Goal: Information Seeking & Learning: Learn about a topic

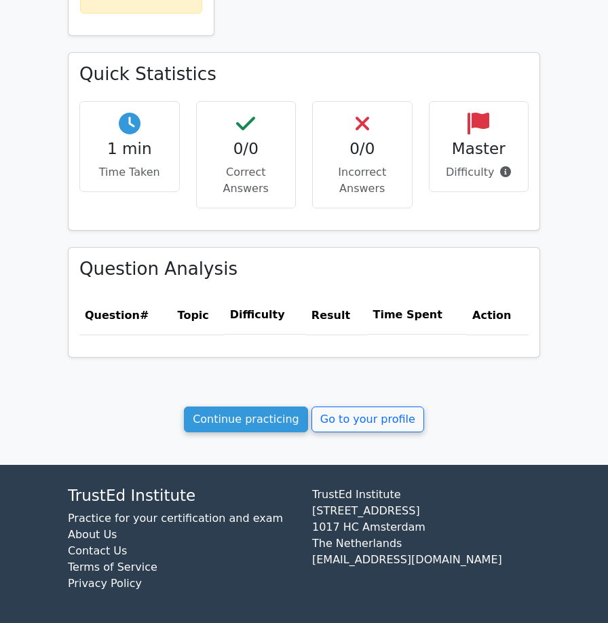
scroll to position [361, 0]
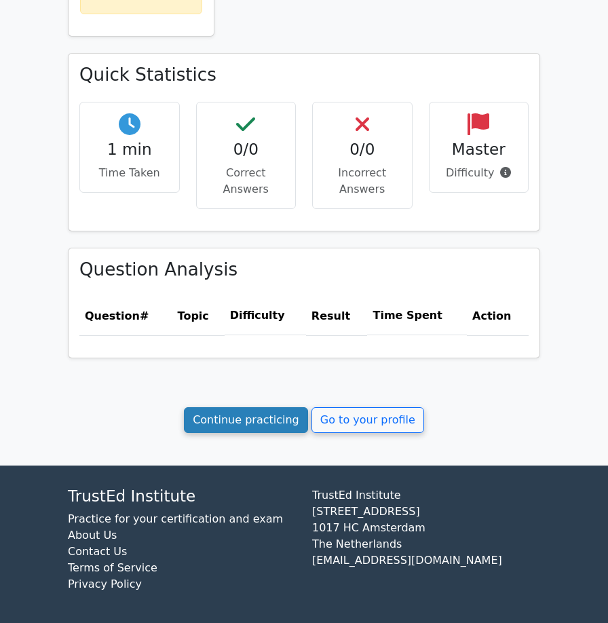
click at [263, 428] on link "Continue practicing" at bounding box center [246, 420] width 124 height 26
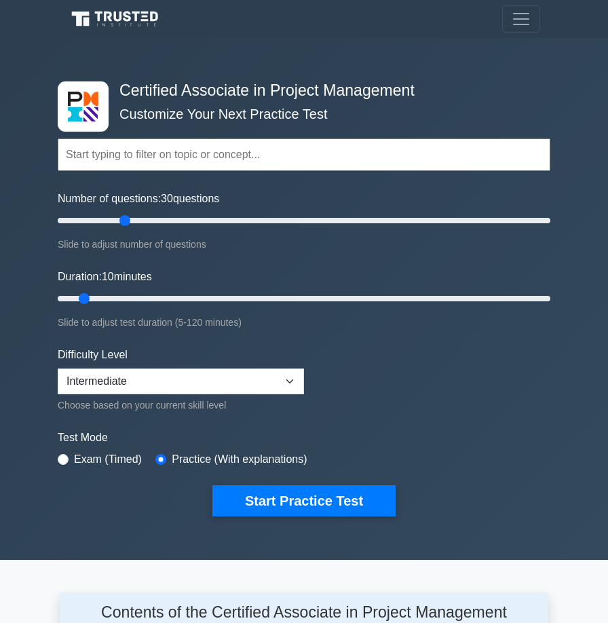
drag, startPoint x: 78, startPoint y: 225, endPoint x: 129, endPoint y: 225, distance: 50.9
type input "30"
click at [129, 225] on input "Number of questions: 30 questions" at bounding box center [304, 220] width 493 height 16
drag, startPoint x: 85, startPoint y: 299, endPoint x: 166, endPoint y: 295, distance: 81.6
type input "30"
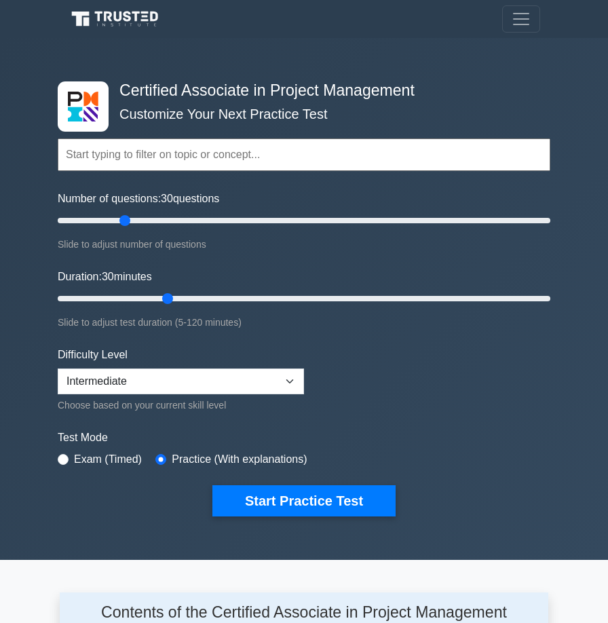
click at [166, 295] on input "Duration: 30 minutes" at bounding box center [304, 299] width 493 height 16
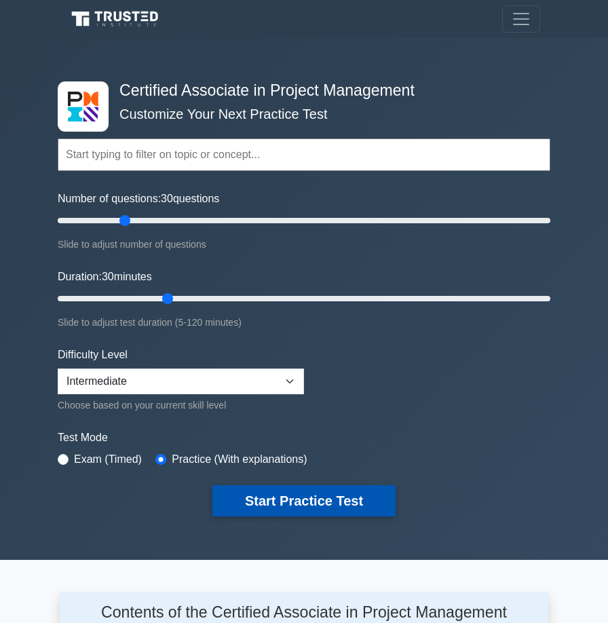
click at [297, 502] on button "Start Practice Test" at bounding box center [303, 500] width 183 height 31
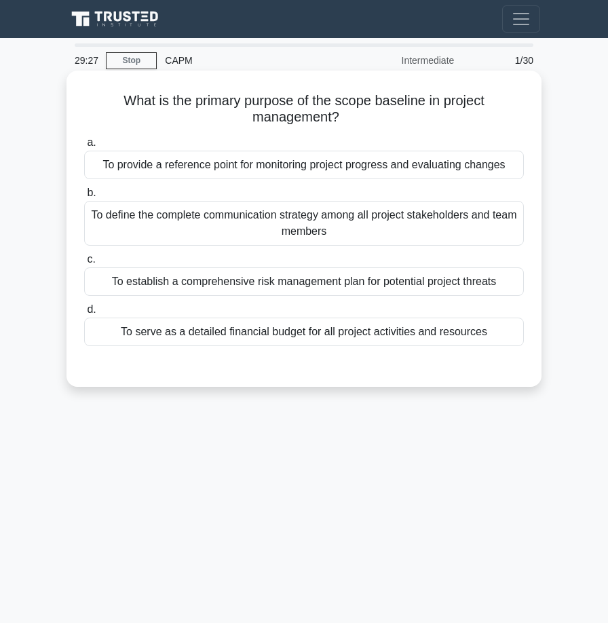
click at [248, 163] on div "To provide a reference point for monitoring project progress and evaluating cha…" at bounding box center [304, 165] width 440 height 29
click at [84, 147] on input "a. To provide a reference point for monitoring project progress and evaluating …" at bounding box center [84, 142] width 0 height 9
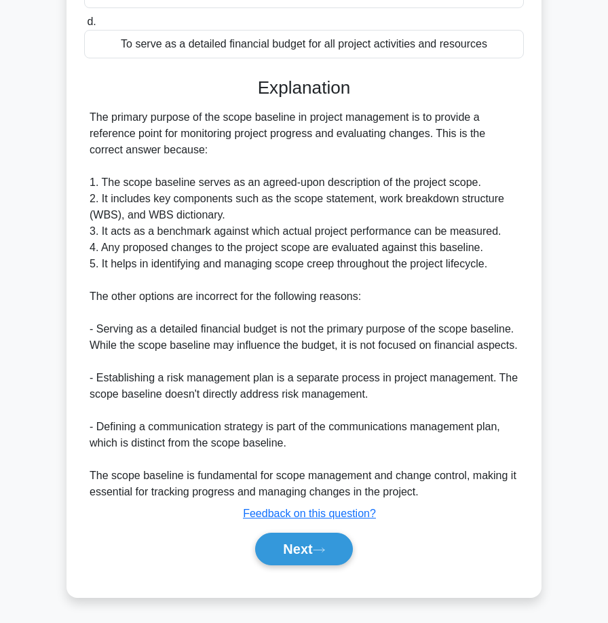
scroll to position [289, 0]
click at [273, 557] on button "Next" at bounding box center [303, 549] width 97 height 33
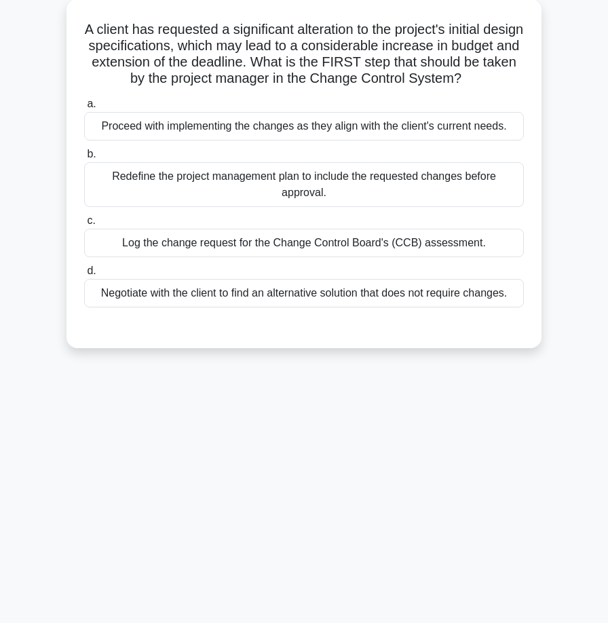
scroll to position [69, 0]
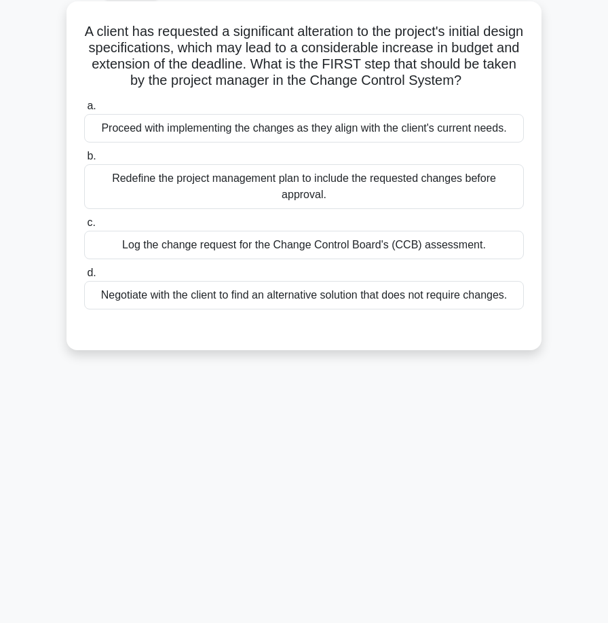
click at [331, 245] on div "Log the change request for the Change Control Board's (CCB) assessment." at bounding box center [304, 245] width 440 height 29
click at [84, 227] on input "c. Log the change request for the Change Control Board's (CCB) assessment." at bounding box center [84, 223] width 0 height 9
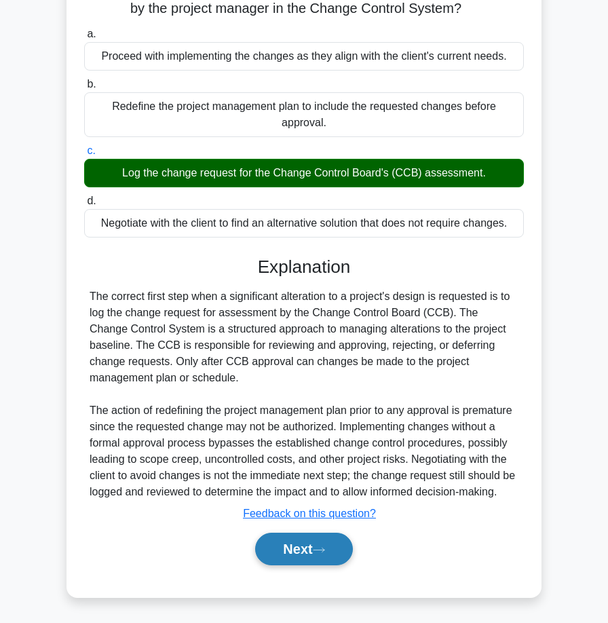
click at [300, 545] on button "Next" at bounding box center [303, 549] width 97 height 33
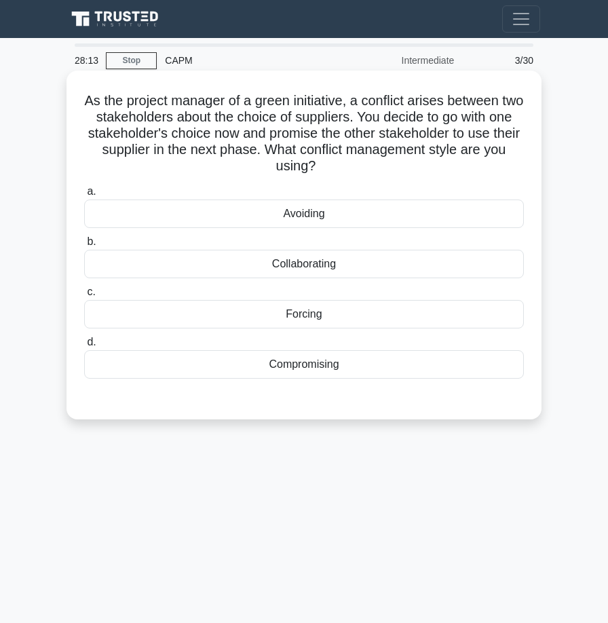
scroll to position [0, 0]
click at [383, 265] on div "Collaborating" at bounding box center [304, 264] width 440 height 29
click at [84, 246] on input "b. Collaborating" at bounding box center [84, 242] width 0 height 9
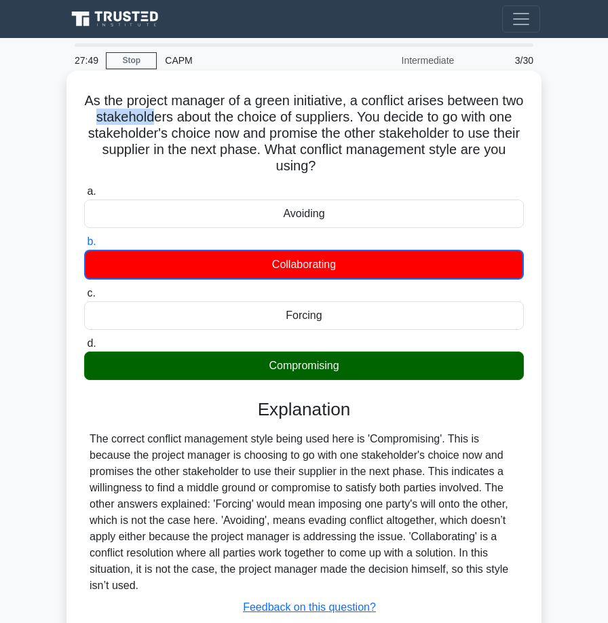
drag, startPoint x: 123, startPoint y: 121, endPoint x: 177, endPoint y: 122, distance: 53.6
click at [177, 122] on h5 "As the project manager of a green initiative, a conflict arises between two sta…" at bounding box center [304, 133] width 443 height 83
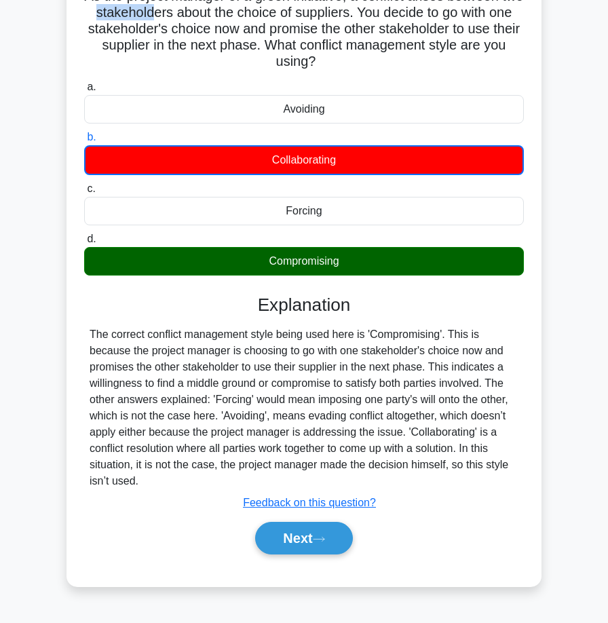
scroll to position [105, 0]
click at [308, 546] on button "Next" at bounding box center [303, 538] width 97 height 33
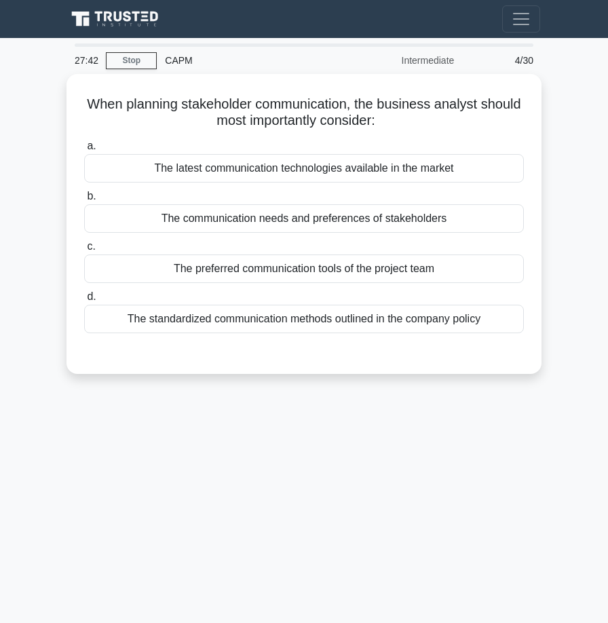
scroll to position [0, 0]
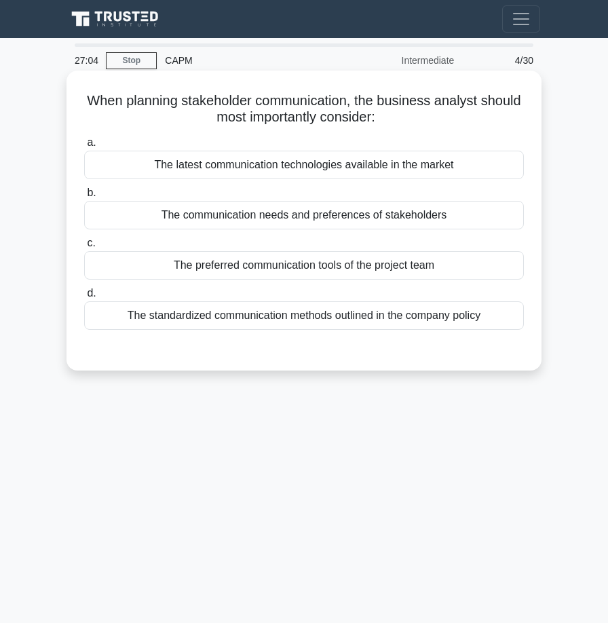
click at [447, 214] on div "The communication needs and preferences of stakeholders" at bounding box center [304, 215] width 440 height 29
click at [84, 198] on input "b. The communication needs and preferences of stakeholders" at bounding box center [84, 193] width 0 height 9
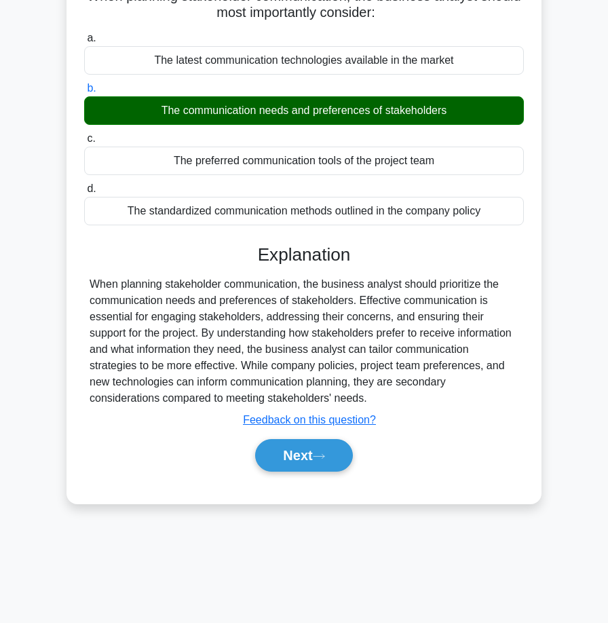
scroll to position [105, 0]
click at [314, 462] on button "Next" at bounding box center [303, 455] width 97 height 33
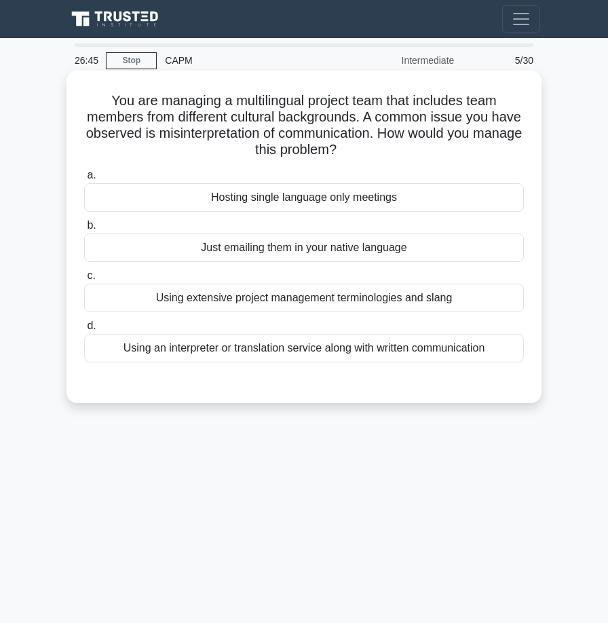
scroll to position [0, 0]
click at [293, 198] on div "Hosting single language only meetings" at bounding box center [304, 197] width 440 height 29
click at [84, 180] on input "a. Hosting single language only meetings" at bounding box center [84, 175] width 0 height 9
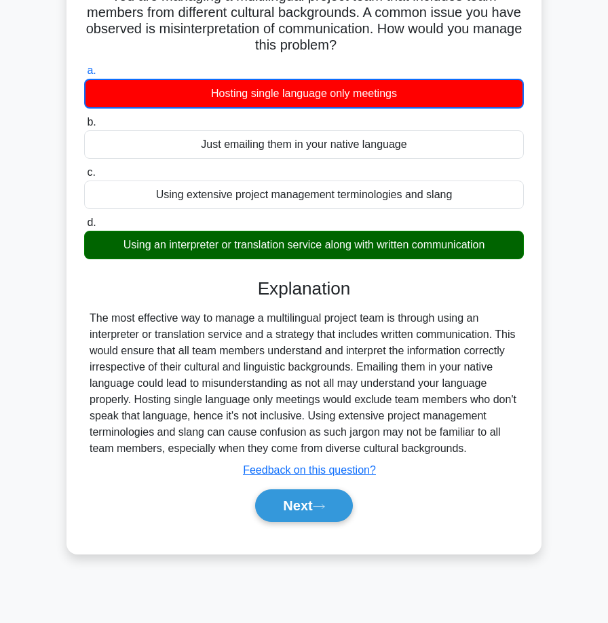
scroll to position [105, 0]
click at [295, 522] on button "Next" at bounding box center [303, 505] width 97 height 33
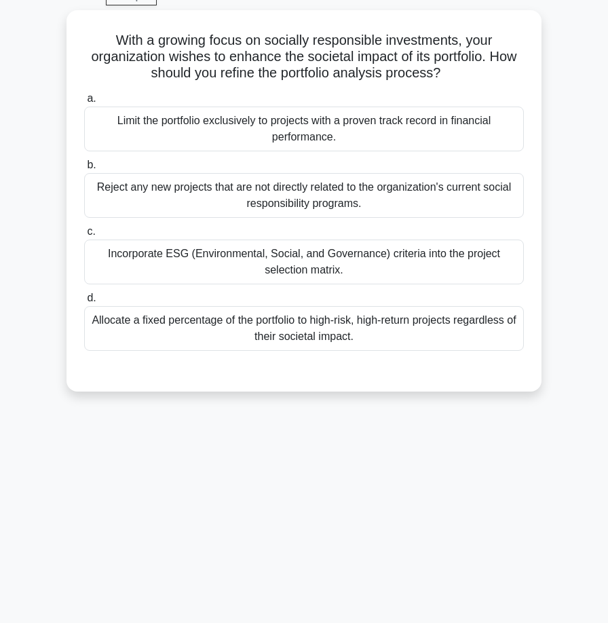
scroll to position [48, 0]
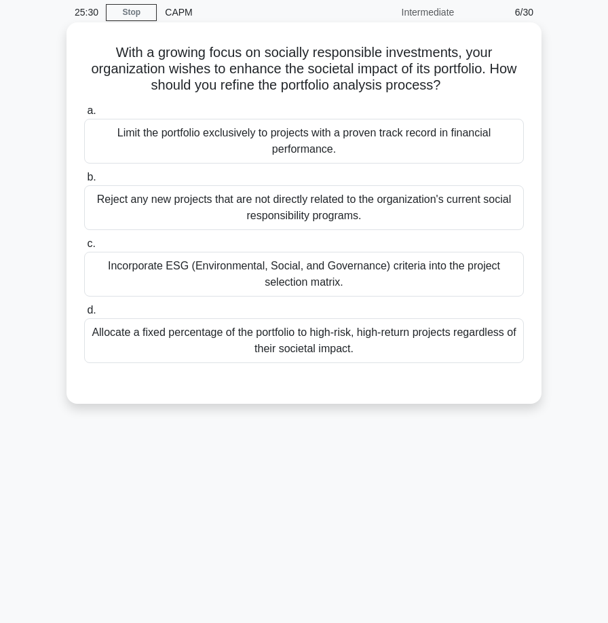
click at [310, 279] on div "Incorporate ESG (Environmental, Social, and Governance) criteria into the proje…" at bounding box center [304, 274] width 440 height 45
click at [84, 248] on input "c. Incorporate ESG (Environmental, Social, and Governance) criteria into the pr…" at bounding box center [84, 244] width 0 height 9
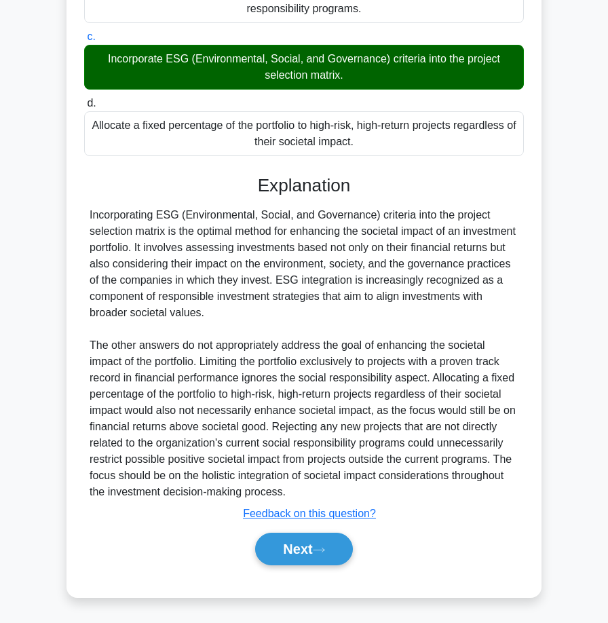
scroll to position [256, 0]
click at [308, 565] on button "Next" at bounding box center [303, 549] width 97 height 33
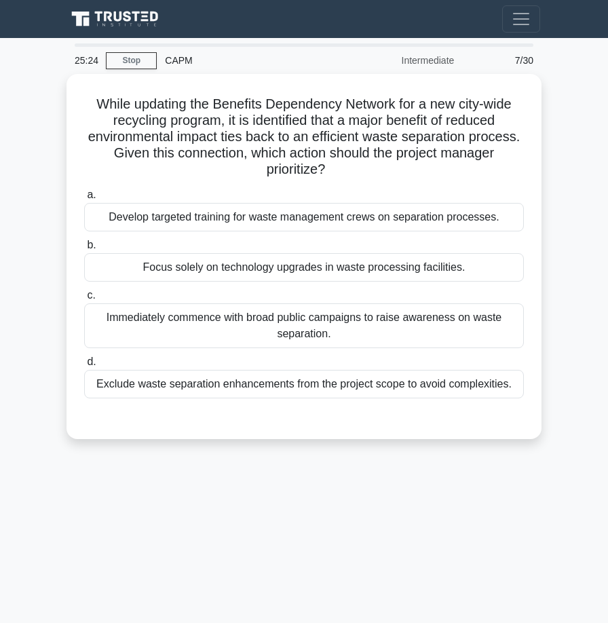
scroll to position [0, 0]
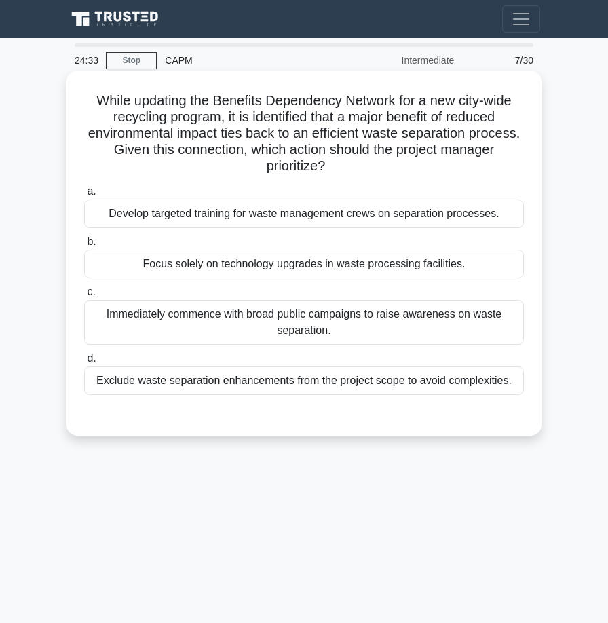
click at [331, 211] on div "Develop targeted training for waste management crews on separation processes." at bounding box center [304, 214] width 440 height 29
click at [84, 196] on input "a. Develop targeted training for waste management crews on separation processes." at bounding box center [84, 191] width 0 height 9
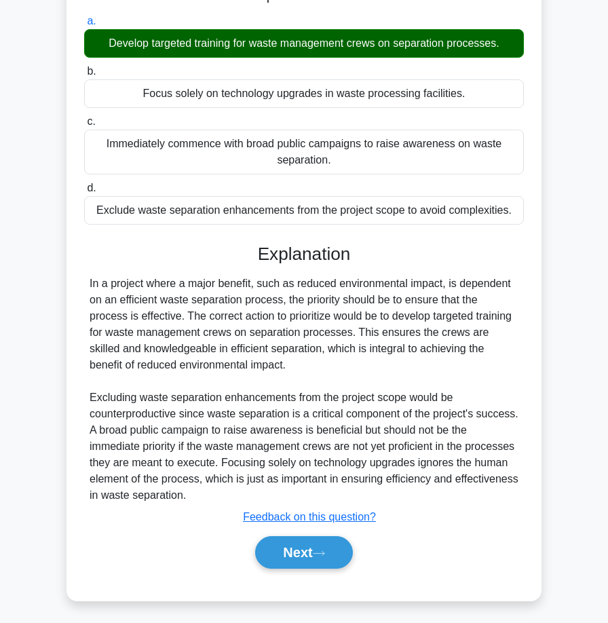
scroll to position [174, 0]
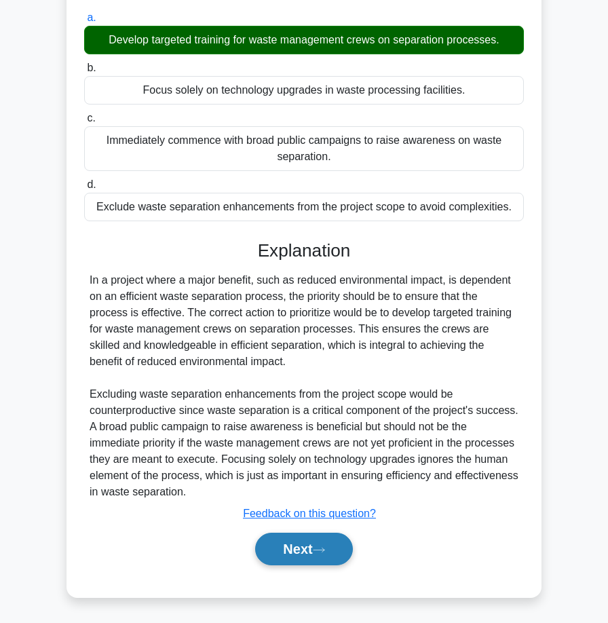
click at [305, 557] on button "Next" at bounding box center [303, 549] width 97 height 33
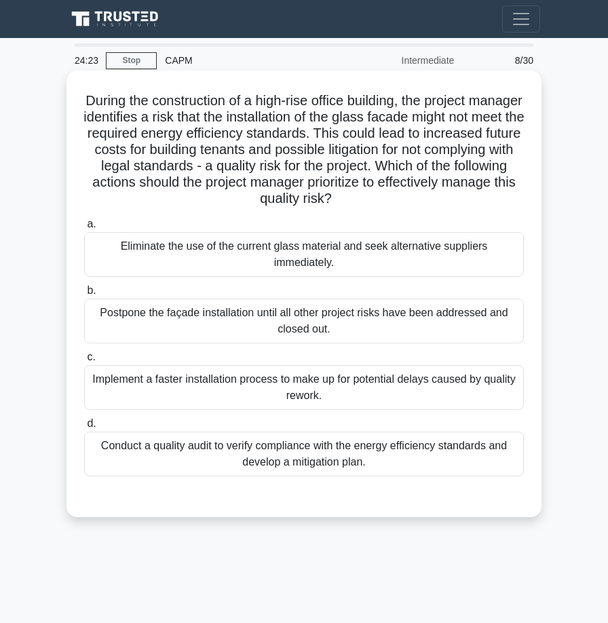
scroll to position [0, 0]
click at [337, 456] on div "Conduct a quality audit to verify compliance with the energy efficiency standar…" at bounding box center [304, 454] width 440 height 45
click at [84, 428] on input "d. Conduct a quality audit to verify compliance with the energy efficiency stan…" at bounding box center [84, 424] width 0 height 9
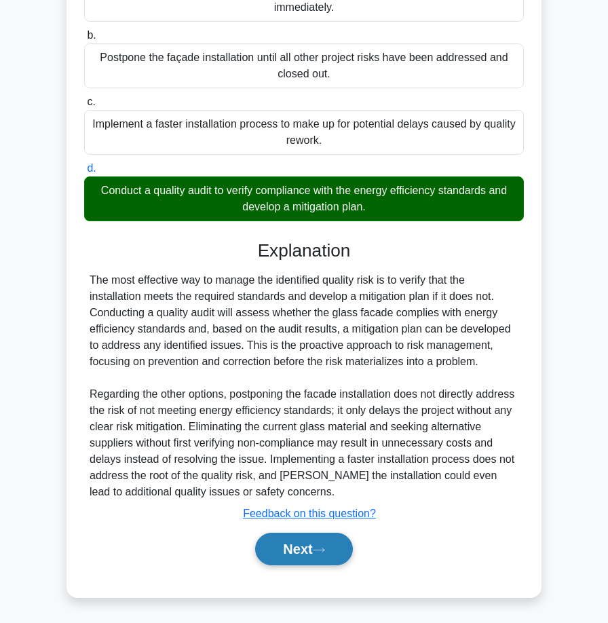
click at [323, 547] on icon at bounding box center [319, 549] width 12 height 7
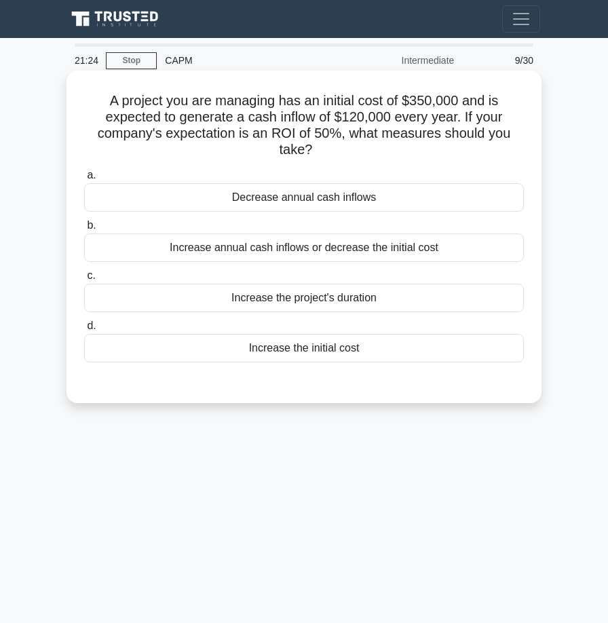
click at [363, 253] on div "Increase annual cash inflows or decrease the initial cost" at bounding box center [304, 248] width 440 height 29
click at [84, 230] on input "b. Increase annual cash inflows or decrease the initial cost" at bounding box center [84, 225] width 0 height 9
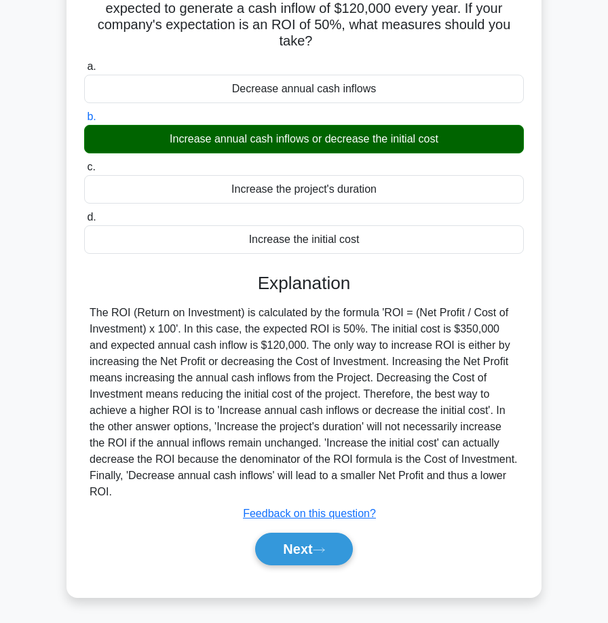
scroll to position [109, 0]
click at [303, 553] on button "Next" at bounding box center [303, 549] width 97 height 33
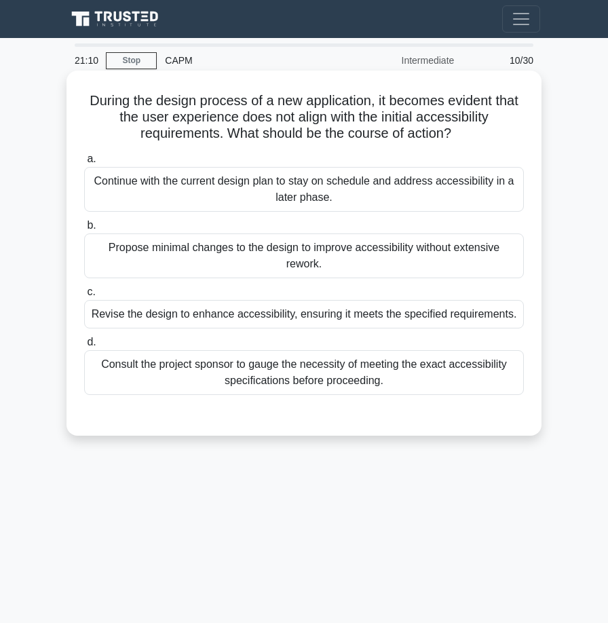
scroll to position [0, 0]
click at [132, 101] on h5 "During the design process of a new application, it becomes evident that the use…" at bounding box center [304, 117] width 443 height 50
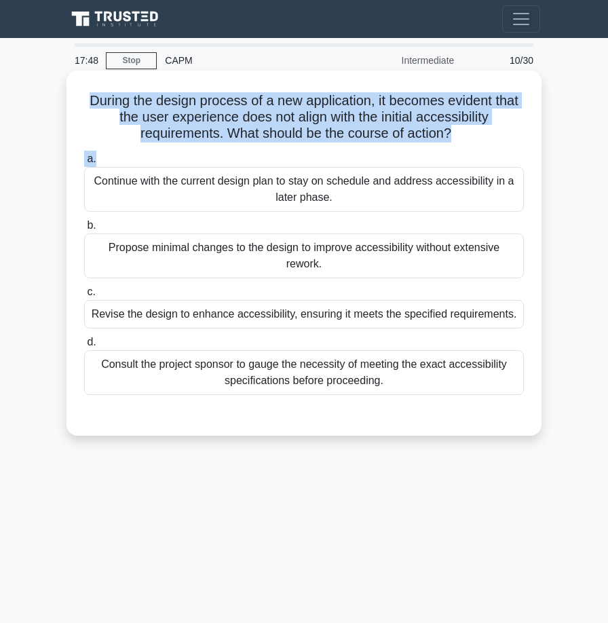
drag, startPoint x: 90, startPoint y: 104, endPoint x: 320, endPoint y: 157, distance: 236.3
click at [320, 157] on div "During the design process of a new application, it becomes evident that the use…" at bounding box center [304, 253] width 464 height 354
click at [322, 137] on h5 "During the design process of a new application, it becomes evident that the use…" at bounding box center [304, 117] width 443 height 50
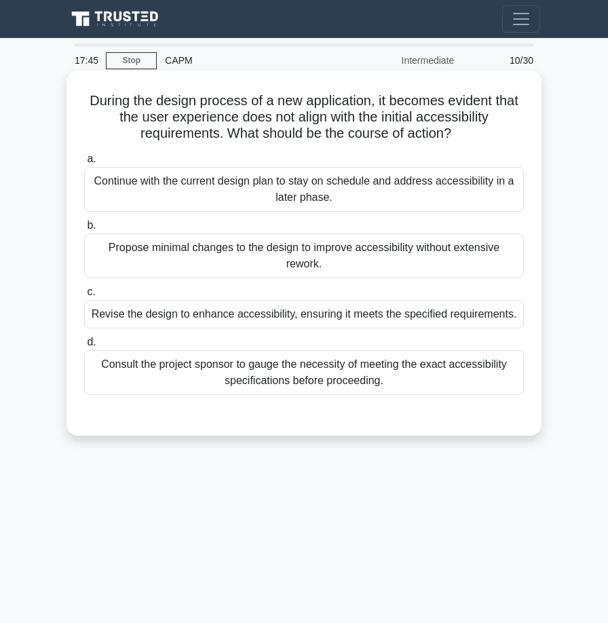
drag, startPoint x: 267, startPoint y: 128, endPoint x: 396, endPoint y: 143, distance: 130.5
click at [396, 143] on div "During the design process of a new application, it becomes evident that the use…" at bounding box center [304, 253] width 464 height 354
click at [396, 143] on h5 "During the design process of a new application, it becomes evident that the use…" at bounding box center [304, 117] width 443 height 50
click at [303, 319] on div "Revise the design to enhance accessibility, ensuring it meets the specified req…" at bounding box center [304, 314] width 440 height 29
click at [84, 297] on input "c. Revise the design to enhance accessibility, ensuring it meets the specified …" at bounding box center [84, 292] width 0 height 9
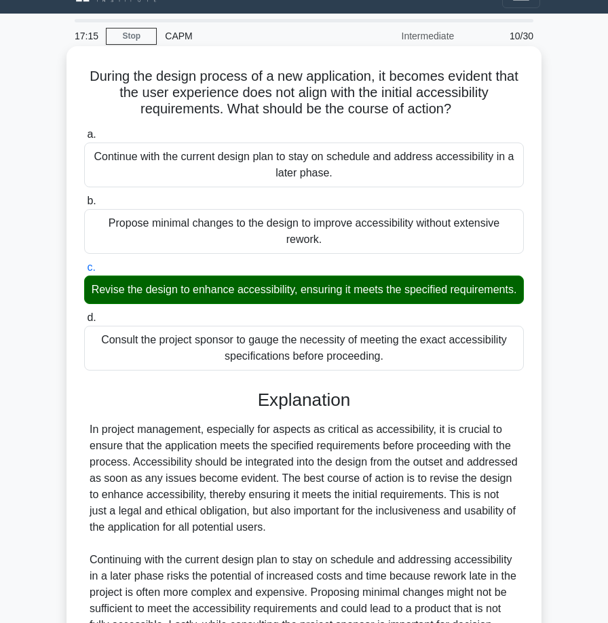
scroll to position [27, 0]
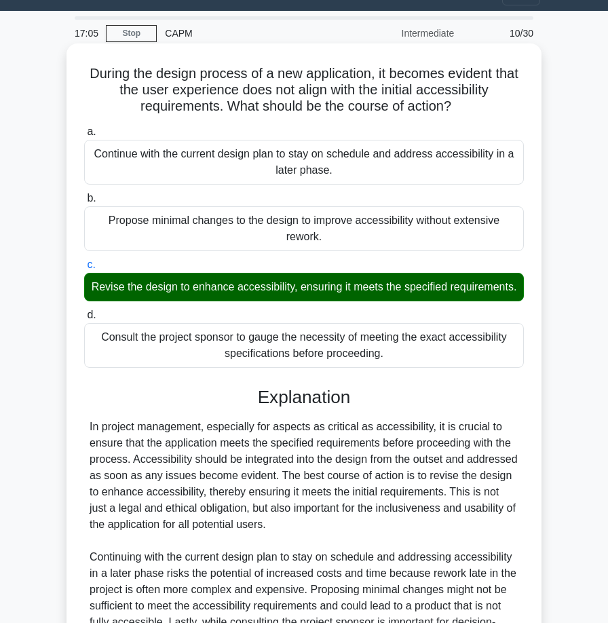
drag, startPoint x: 113, startPoint y: 345, endPoint x: 249, endPoint y: 355, distance: 136.8
click at [252, 357] on div "Consult the project sponsor to gauge the necessity of meeting the exact accessi…" at bounding box center [304, 345] width 440 height 45
click at [84, 320] on input "d. Consult the project sponsor to gauge the necessity of meeting the exact acce…" at bounding box center [84, 315] width 0 height 9
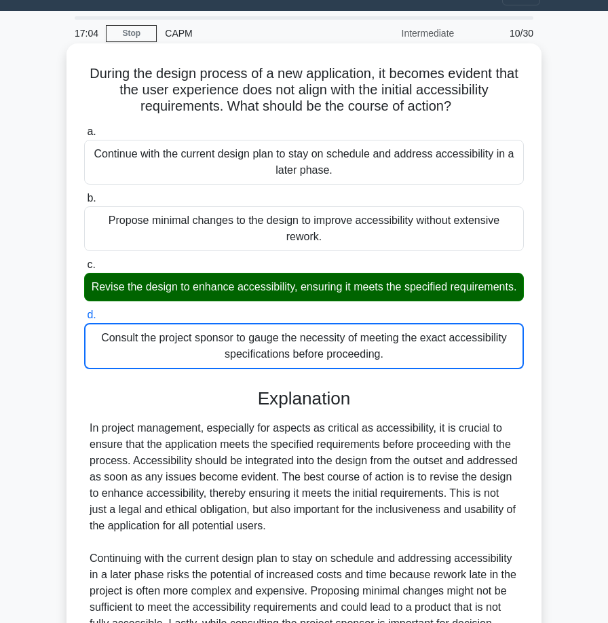
click at [249, 355] on div "Consult the project sponsor to gauge the necessity of meeting the exact accessi…" at bounding box center [304, 346] width 440 height 46
click at [84, 320] on input "d. Consult the project sponsor to gauge the necessity of meeting the exact acce…" at bounding box center [84, 315] width 0 height 9
drag, startPoint x: 221, startPoint y: 356, endPoint x: 263, endPoint y: 373, distance: 44.5
click at [264, 373] on div "a. Continue with the current design plan to stay on schedule and address access…" at bounding box center [304, 442] width 443 height 642
click at [209, 305] on div "a. Continue with the current design plan to stay on schedule and address access…" at bounding box center [304, 246] width 456 height 251
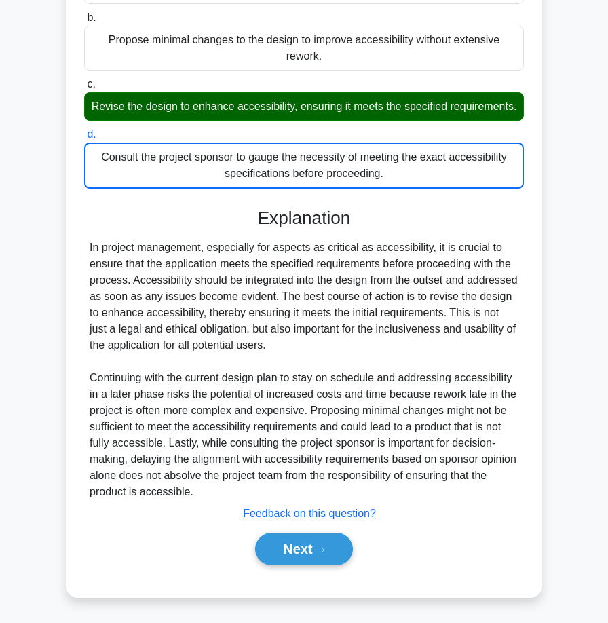
scroll to position [208, 0]
click at [320, 551] on icon at bounding box center [319, 549] width 12 height 7
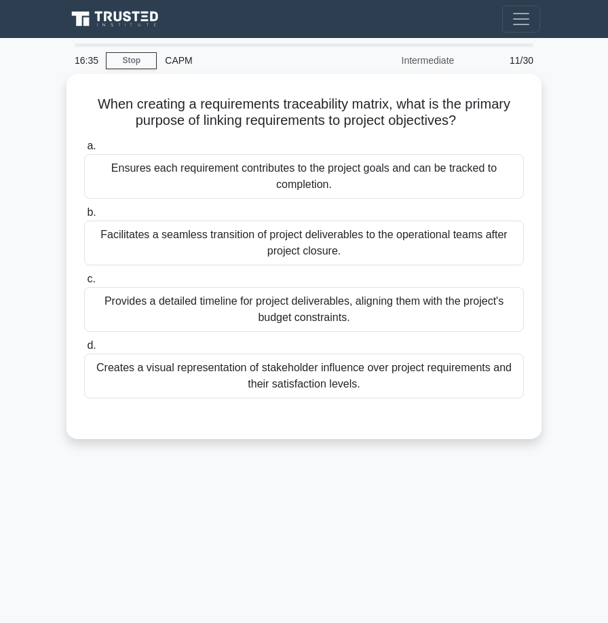
scroll to position [0, 0]
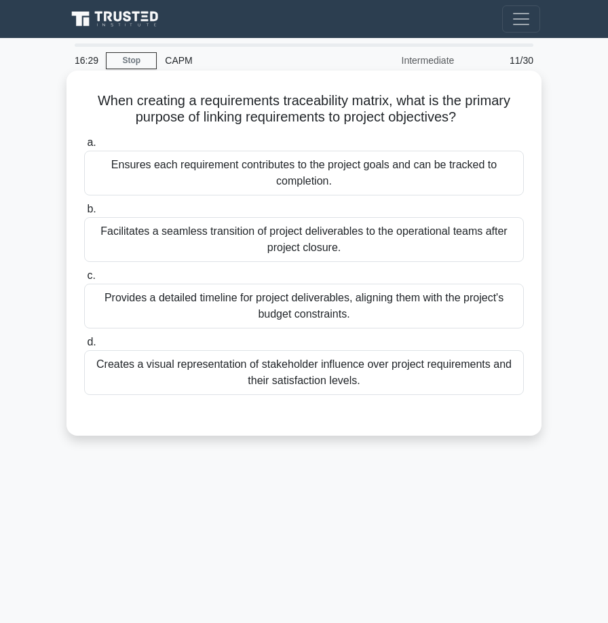
drag, startPoint x: 86, startPoint y: 103, endPoint x: 136, endPoint y: 128, distance: 55.6
click at [136, 128] on div "When creating a requirements traceability matrix, what is the primary purpose o…" at bounding box center [304, 253] width 464 height 354
click at [134, 127] on div "When creating a requirements traceability matrix, what is the primary purpose o…" at bounding box center [304, 253] width 464 height 354
click at [122, 128] on div "When creating a requirements traceability matrix, what is the primary purpose o…" at bounding box center [304, 253] width 464 height 354
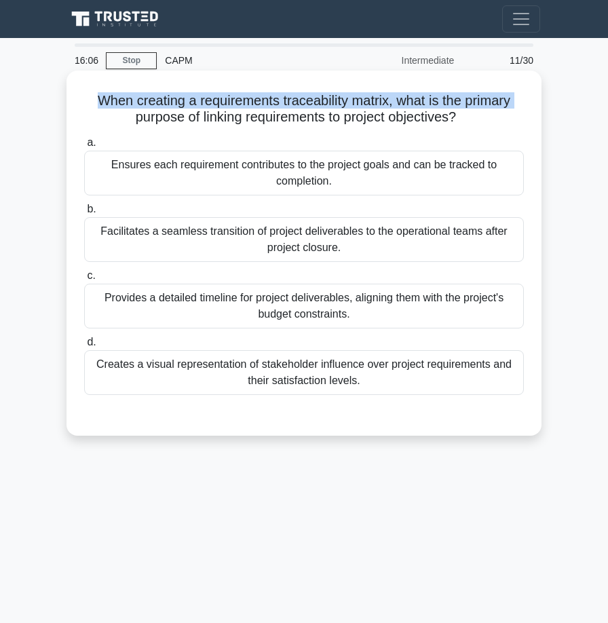
drag, startPoint x: 96, startPoint y: 101, endPoint x: 120, endPoint y: 118, distance: 29.8
click at [121, 118] on h5 "When creating a requirements traceability matrix, what is the primary purpose o…" at bounding box center [304, 109] width 443 height 34
click at [120, 118] on h5 "When creating a requirements traceability matrix, what is the primary purpose o…" at bounding box center [304, 109] width 443 height 34
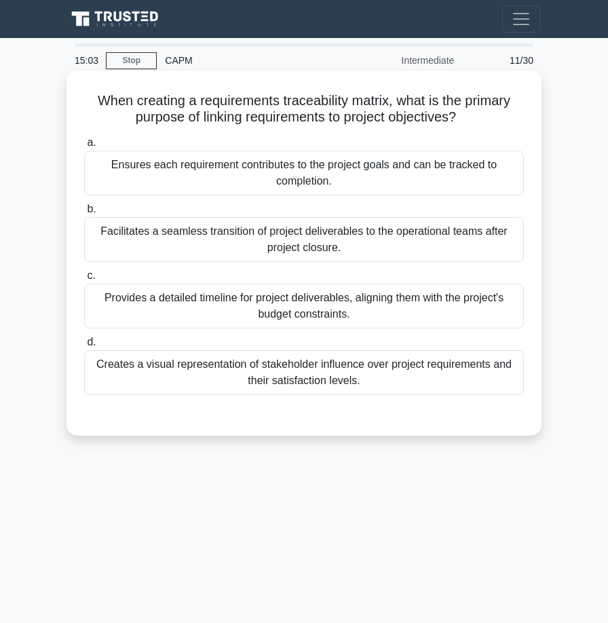
click at [371, 170] on div "Ensures each requirement contributes to the project goals and can be tracked to…" at bounding box center [304, 173] width 440 height 45
click at [84, 147] on input "a. Ensures each requirement contributes to the project goals and can be tracked…" at bounding box center [84, 142] width 0 height 9
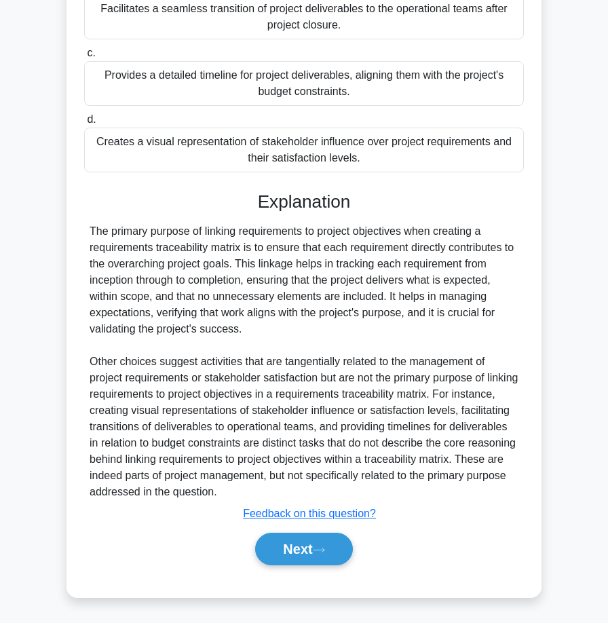
scroll to position [223, 0]
click at [291, 563] on button "Next" at bounding box center [303, 549] width 97 height 33
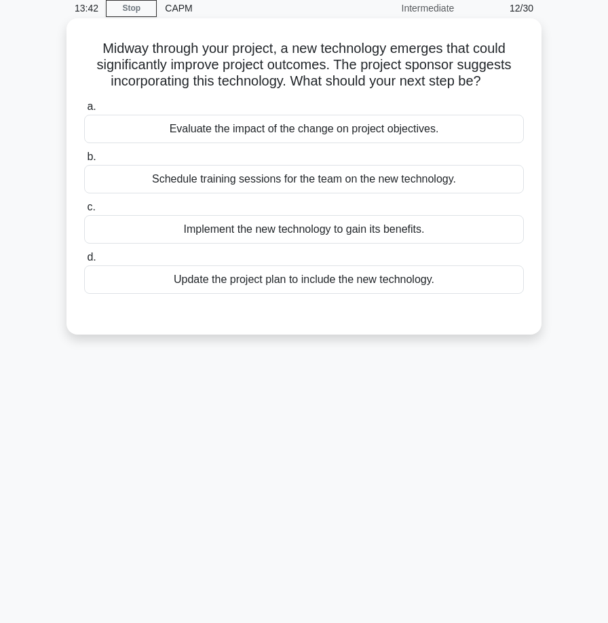
scroll to position [60, 0]
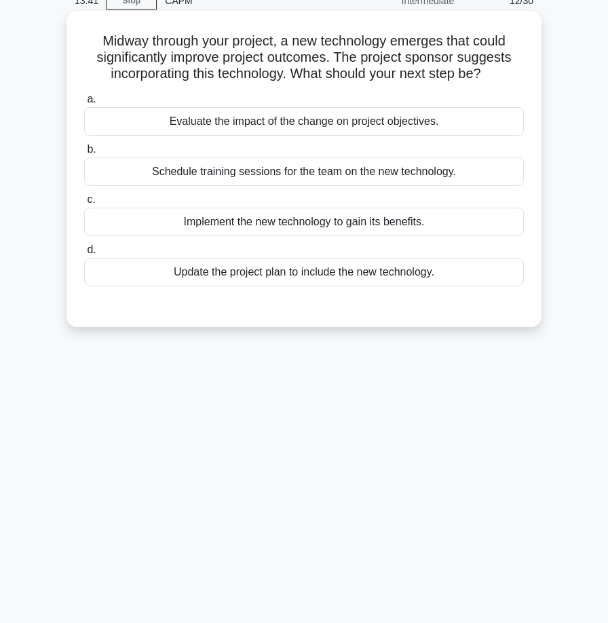
click at [379, 124] on div "Evaluate the impact of the change on project objectives." at bounding box center [304, 121] width 440 height 29
click at [84, 104] on input "a. Evaluate the impact of the change on project objectives." at bounding box center [84, 99] width 0 height 9
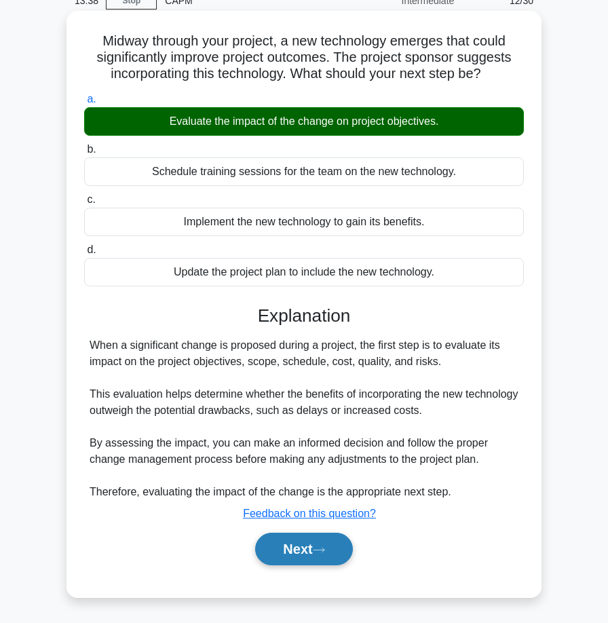
click at [311, 553] on button "Next" at bounding box center [303, 549] width 97 height 33
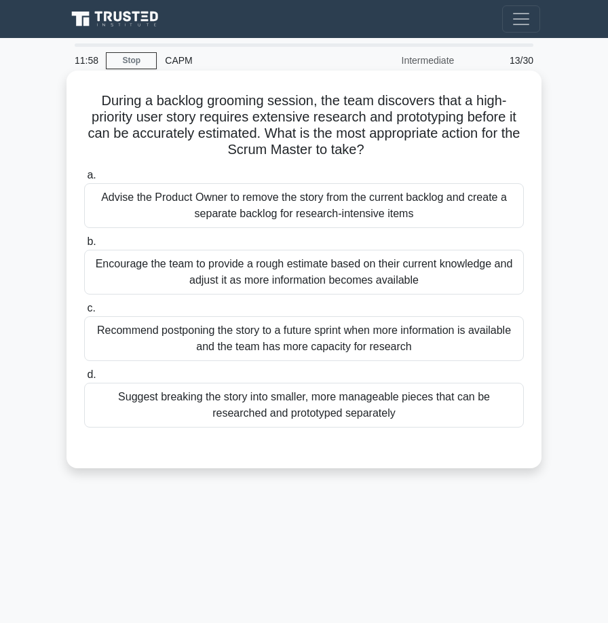
scroll to position [0, 0]
click at [307, 418] on div "Suggest breaking the story into smaller, more manageable pieces that can be res…" at bounding box center [304, 405] width 440 height 45
click at [84, 379] on input "d. Suggest breaking the story into smaller, more manageable pieces that can be …" at bounding box center [84, 375] width 0 height 9
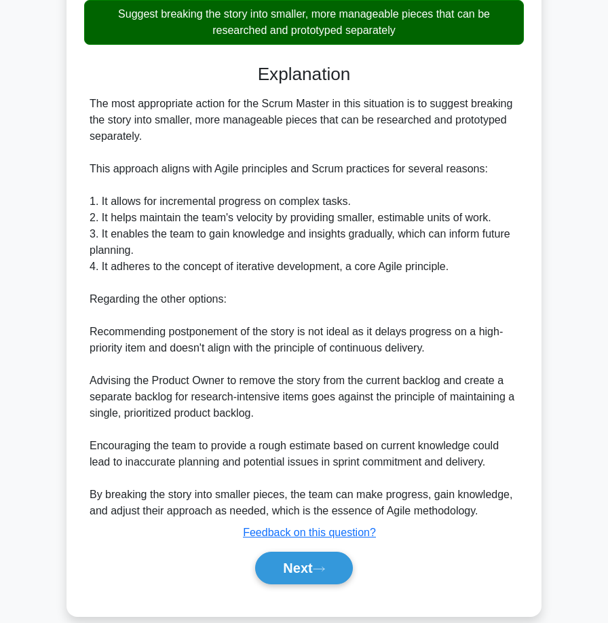
scroll to position [384, 0]
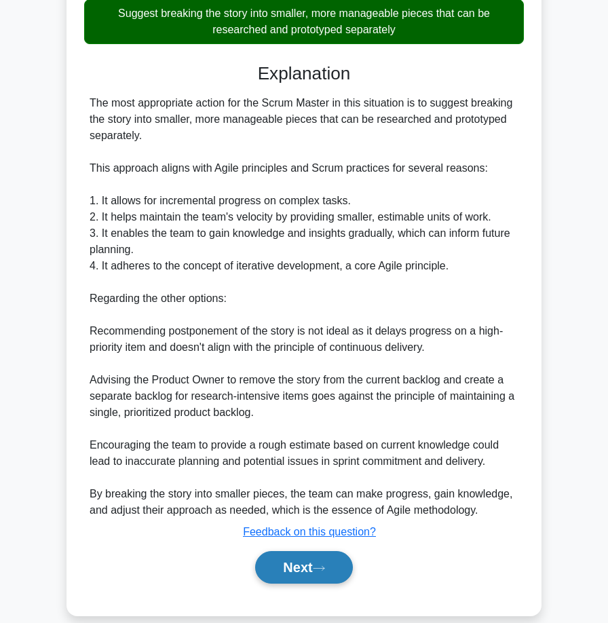
click at [335, 570] on button "Next" at bounding box center [303, 567] width 97 height 33
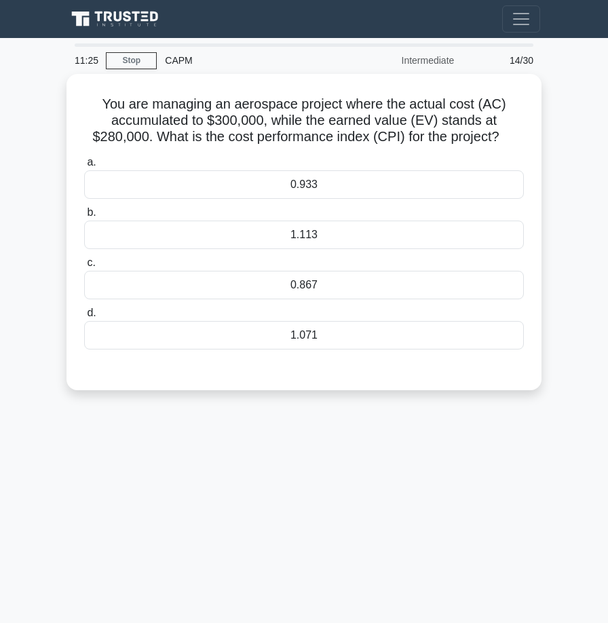
scroll to position [0, 0]
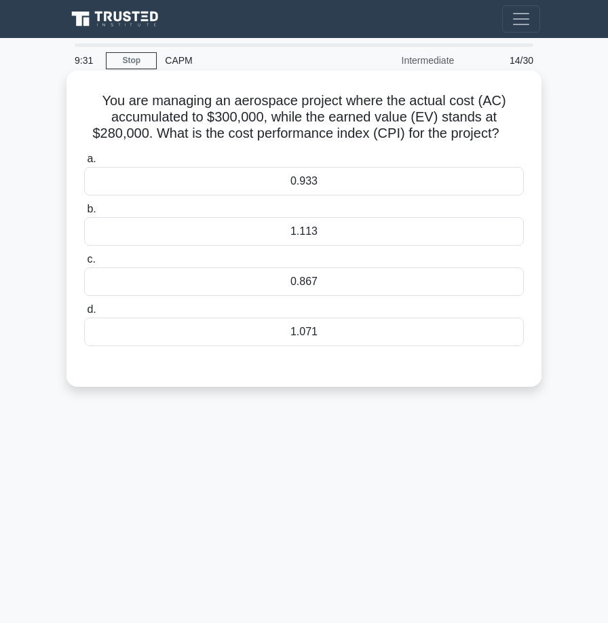
click at [327, 184] on div "0.933" at bounding box center [304, 181] width 440 height 29
click at [84, 164] on input "a. 0.933" at bounding box center [84, 159] width 0 height 9
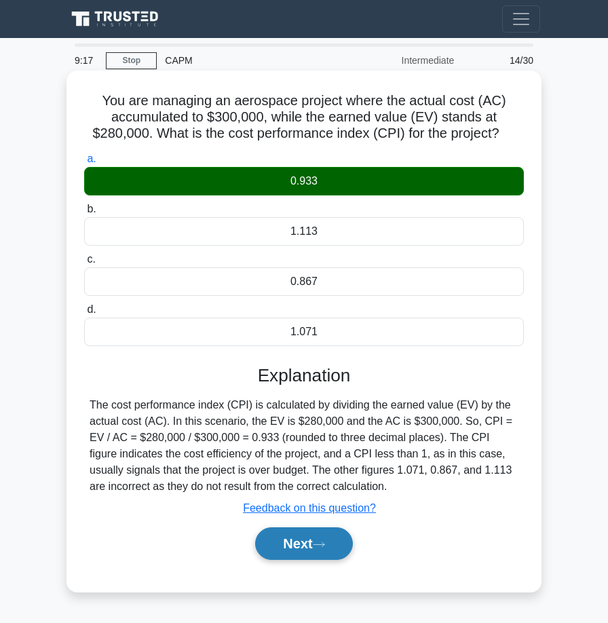
click at [324, 546] on icon at bounding box center [319, 545] width 11 height 4
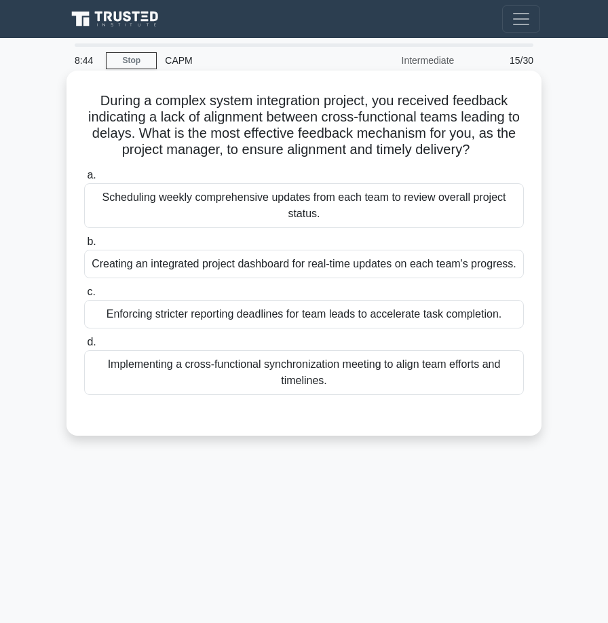
click at [260, 383] on div "Implementing a cross-functional synchronization meeting to align team efforts a…" at bounding box center [304, 372] width 440 height 45
click at [84, 347] on input "d. Implementing a cross-functional synchronization meeting to align team effort…" at bounding box center [84, 342] width 0 height 9
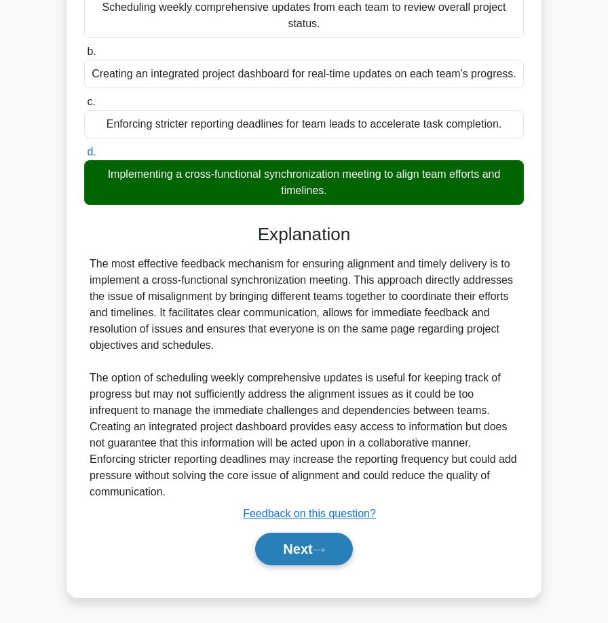
click at [295, 549] on button "Next" at bounding box center [303, 549] width 97 height 33
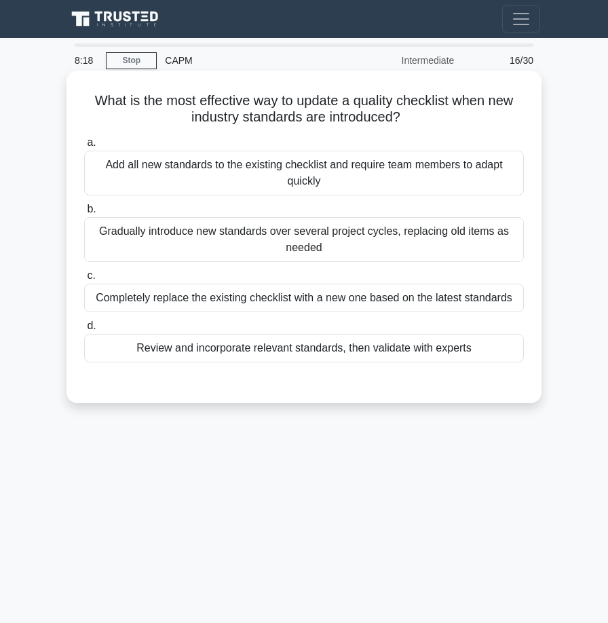
click at [301, 352] on div "Review and incorporate relevant standards, then validate with experts" at bounding box center [304, 348] width 440 height 29
click at [84, 331] on input "d. Review and incorporate relevant standards, then validate with experts" at bounding box center [84, 326] width 0 height 9
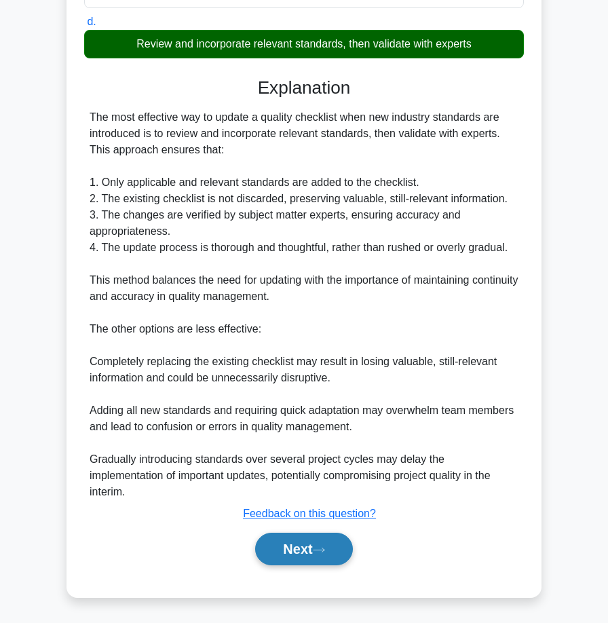
click at [302, 545] on button "Next" at bounding box center [303, 549] width 97 height 33
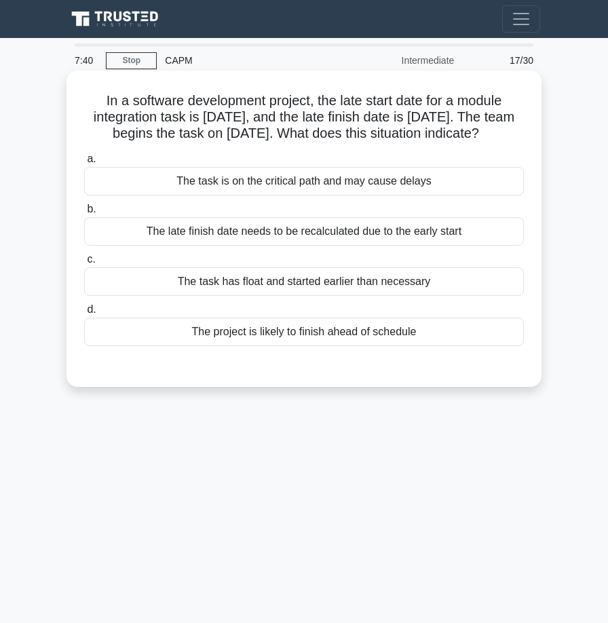
click at [348, 288] on div "The task has float and started earlier than necessary" at bounding box center [304, 281] width 440 height 29
click at [84, 264] on input "c. The task has float and started earlier than necessary" at bounding box center [84, 259] width 0 height 9
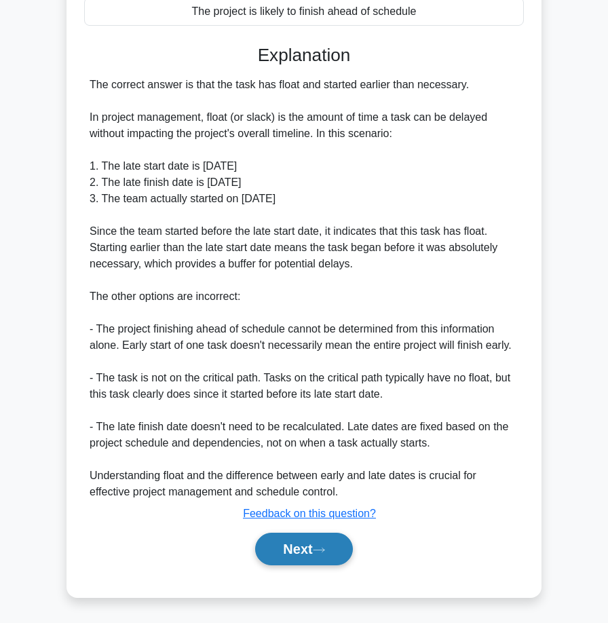
click at [300, 551] on button "Next" at bounding box center [303, 549] width 97 height 33
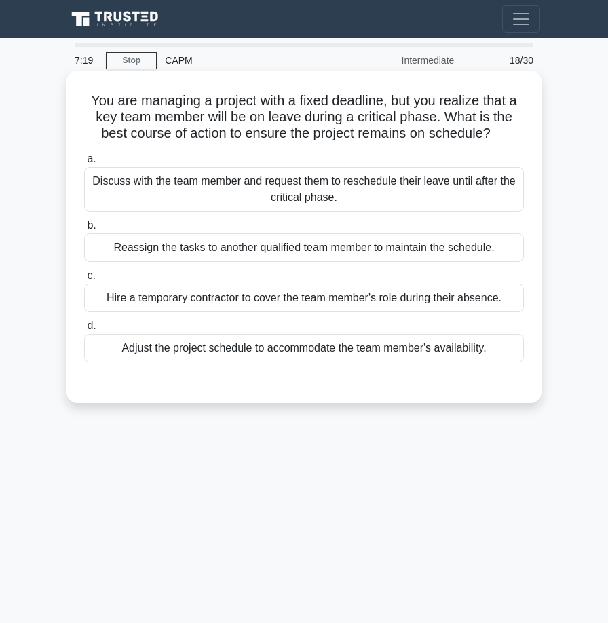
click at [290, 262] on div "Reassign the tasks to another qualified team member to maintain the schedule." at bounding box center [304, 248] width 440 height 29
click at [84, 230] on input "b. Reassign the tasks to another qualified team member to maintain the schedule." at bounding box center [84, 225] width 0 height 9
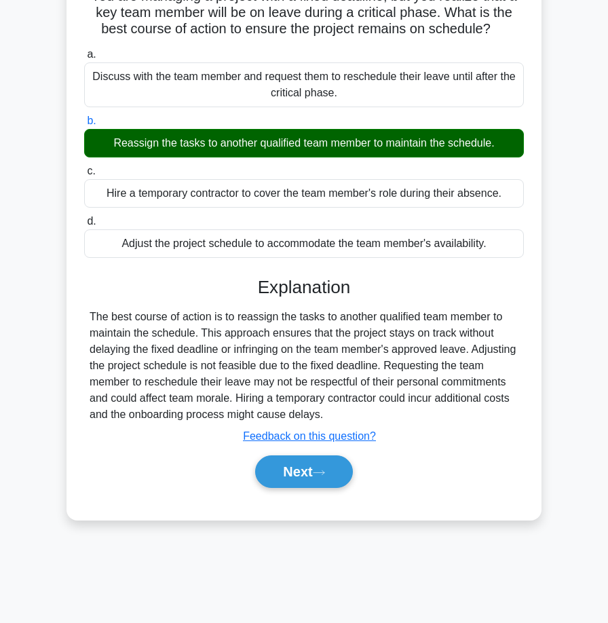
scroll to position [105, 0]
click at [305, 472] on button "Next" at bounding box center [303, 472] width 97 height 33
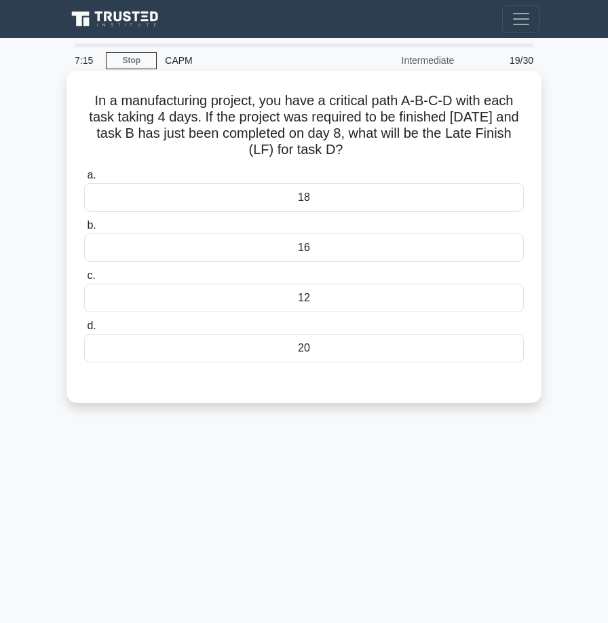
scroll to position [0, 0]
click at [308, 253] on div "16" at bounding box center [304, 248] width 440 height 29
click at [84, 230] on input "b. 16" at bounding box center [84, 225] width 0 height 9
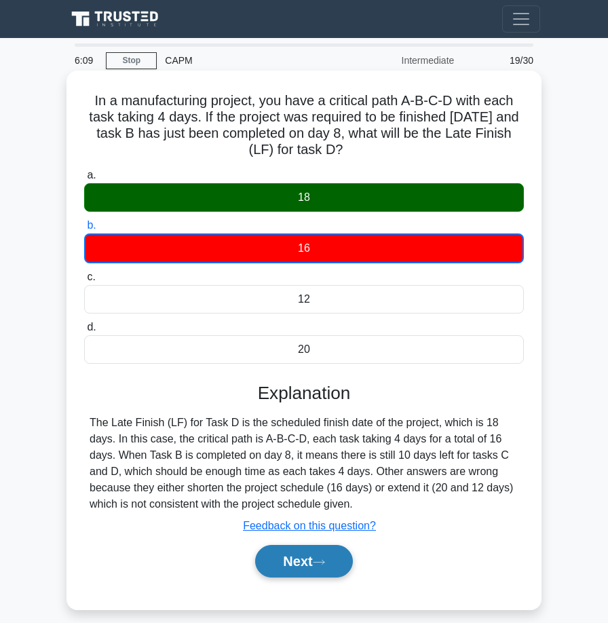
click at [315, 569] on button "Next" at bounding box center [303, 561] width 97 height 33
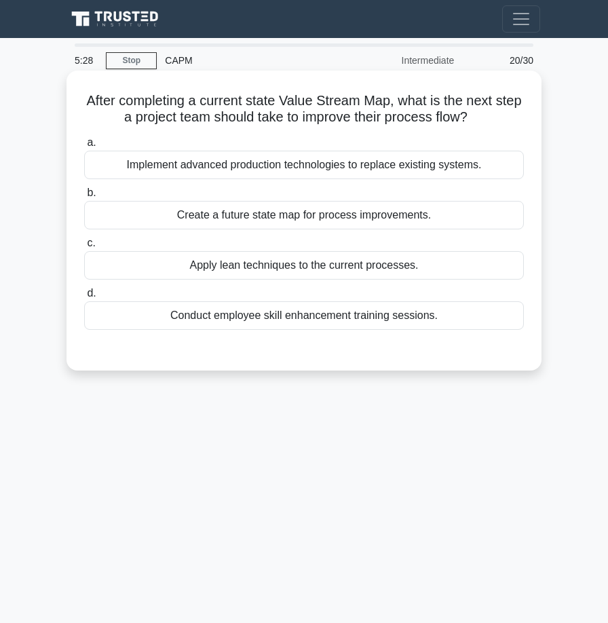
click at [326, 219] on div "Create a future state map for process improvements." at bounding box center [304, 215] width 440 height 29
click at [84, 198] on input "b. Create a future state map for process improvements." at bounding box center [84, 193] width 0 height 9
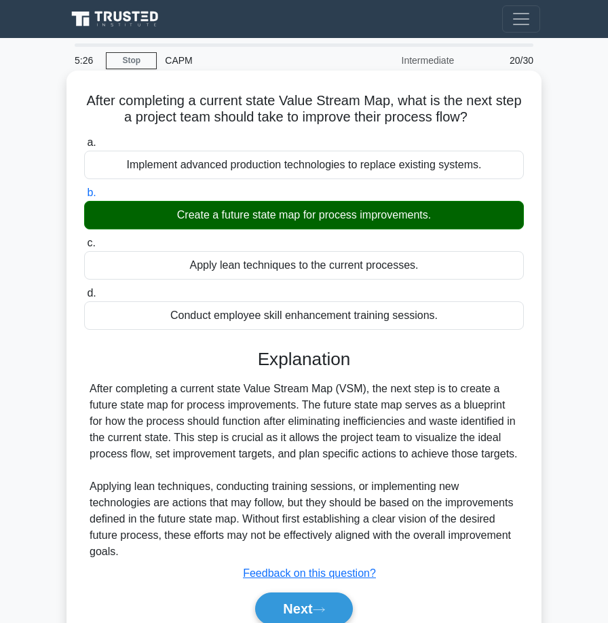
click at [326, 590] on div "Next" at bounding box center [304, 608] width 440 height 43
click at [324, 613] on icon at bounding box center [319, 609] width 12 height 7
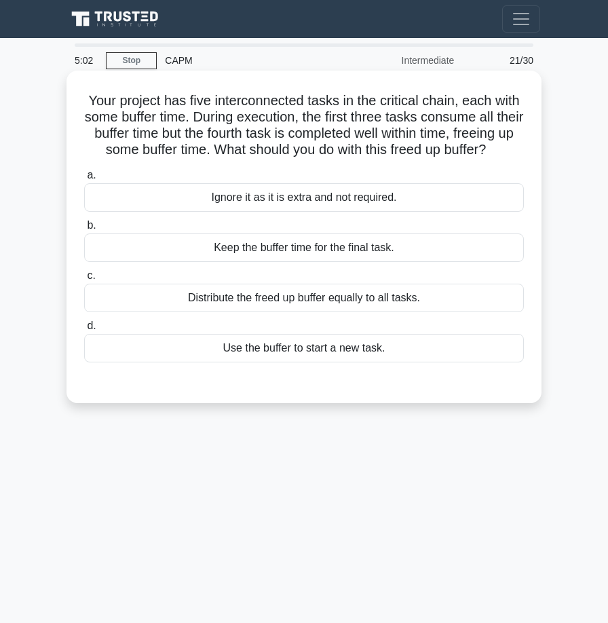
click at [335, 251] on div "Keep the buffer time for the final task." at bounding box center [304, 248] width 440 height 29
click at [84, 230] on input "b. Keep the buffer time for the final task." at bounding box center [84, 225] width 0 height 9
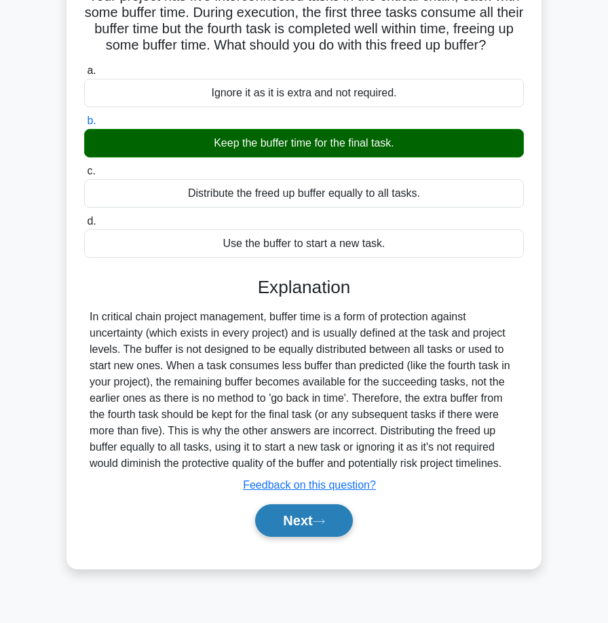
scroll to position [105, 0]
click at [308, 521] on button "Next" at bounding box center [303, 520] width 97 height 33
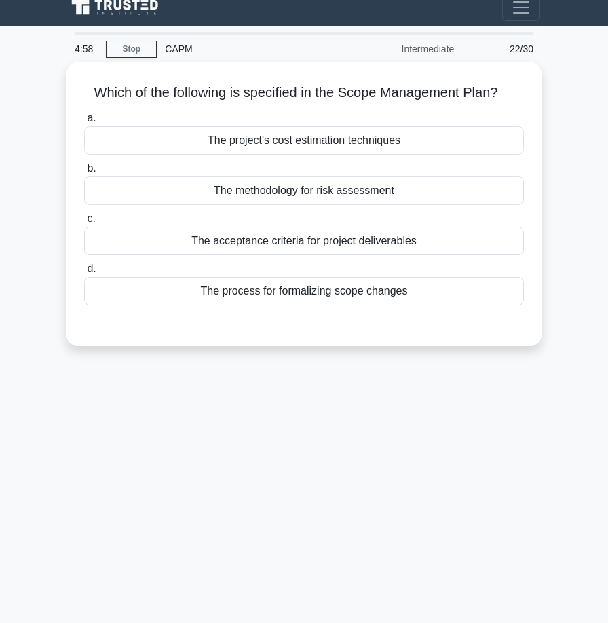
scroll to position [6, 0]
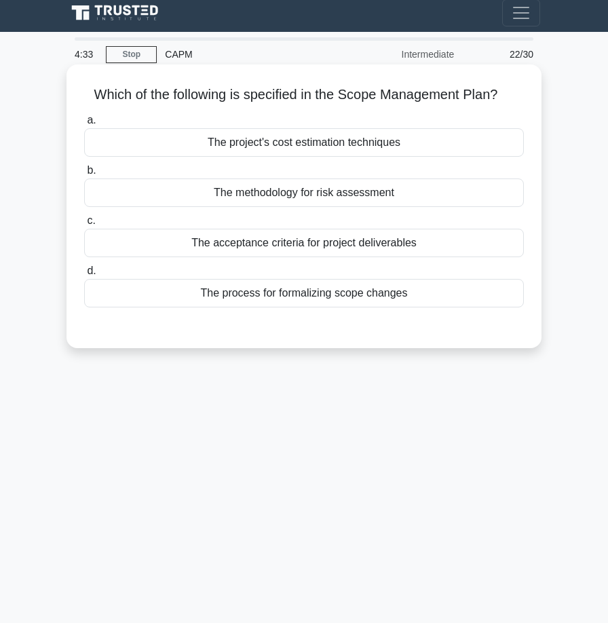
click at [365, 294] on div "The process for formalizing scope changes" at bounding box center [304, 293] width 440 height 29
click at [84, 276] on input "d. The process for formalizing scope changes" at bounding box center [84, 271] width 0 height 9
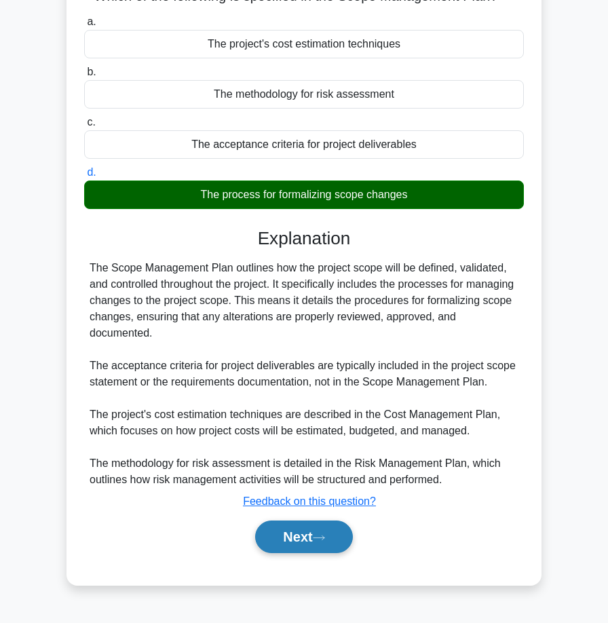
scroll to position [105, 0]
click at [318, 530] on button "Next" at bounding box center [303, 537] width 97 height 33
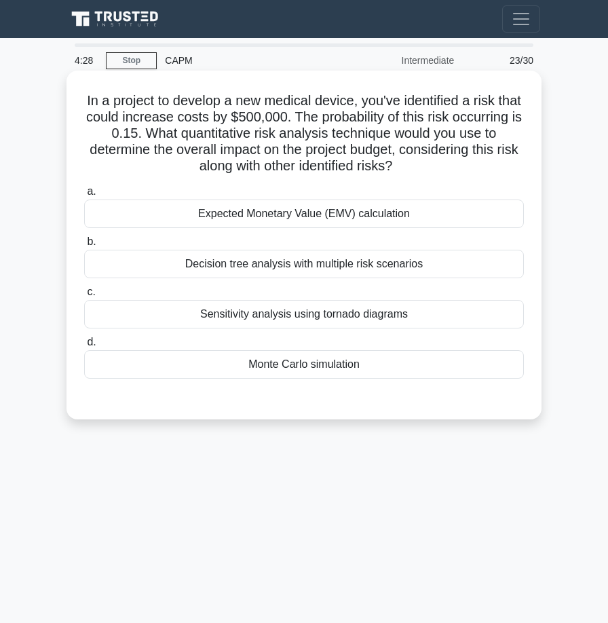
scroll to position [0, 0]
click at [356, 220] on div "Expected Monetary Value (EMV) calculation" at bounding box center [304, 214] width 440 height 29
click at [84, 196] on input "a. Expected Monetary Value (EMV) calculation" at bounding box center [84, 191] width 0 height 9
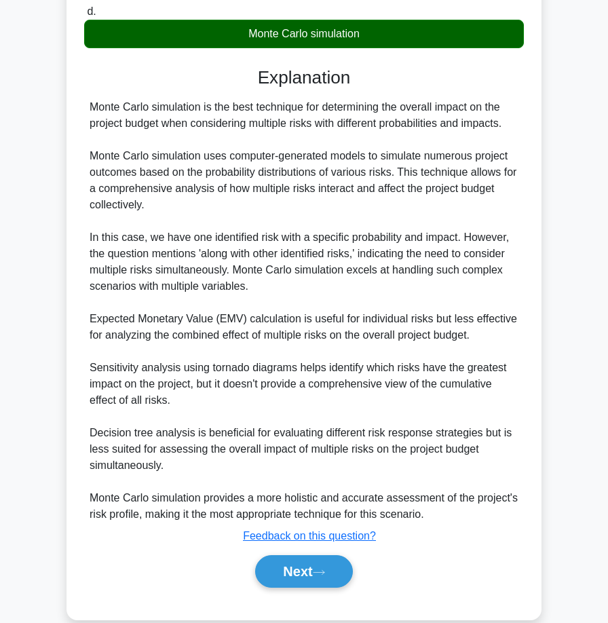
scroll to position [338, 0]
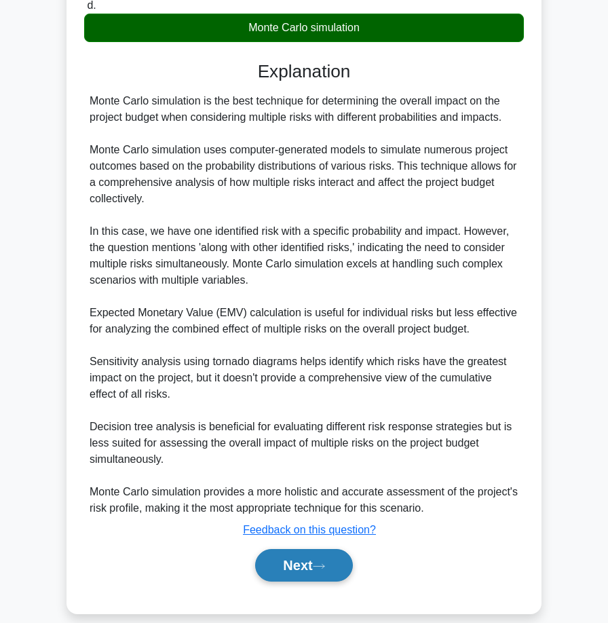
click at [308, 560] on button "Next" at bounding box center [303, 565] width 97 height 33
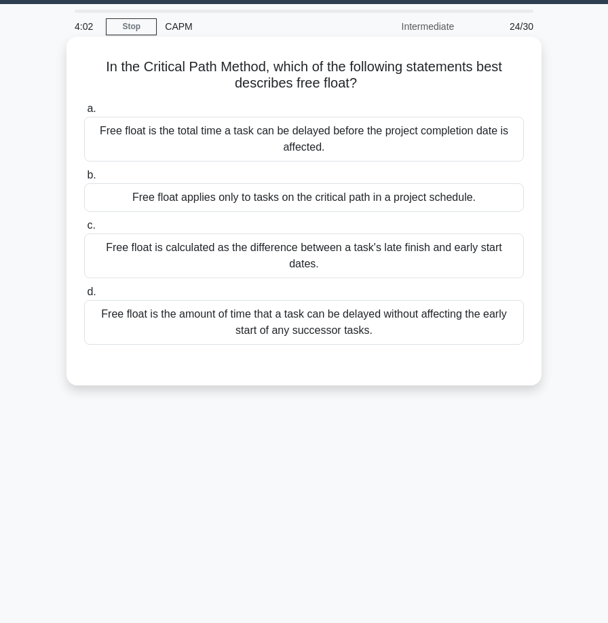
scroll to position [33, 0]
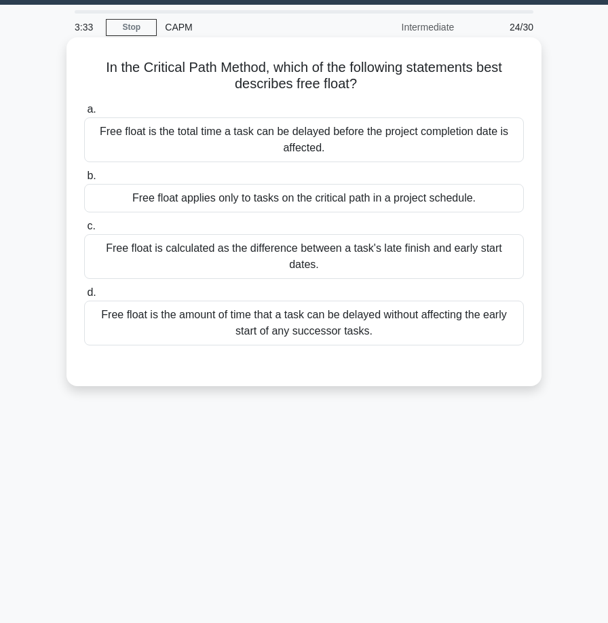
click at [302, 329] on div "Free float is the amount of time that a task can be delayed without affecting t…" at bounding box center [304, 323] width 440 height 45
click at [84, 297] on input "d. Free float is the amount of time that a task can be delayed without affectin…" at bounding box center [84, 293] width 0 height 9
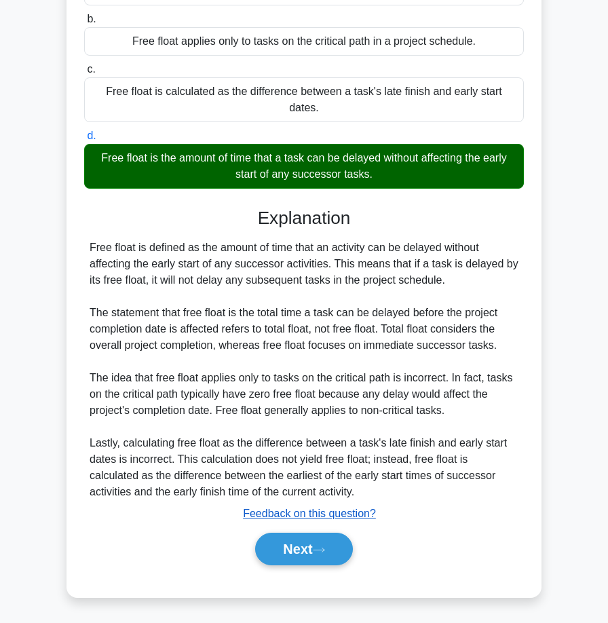
scroll to position [191, 0]
click at [293, 543] on button "Next" at bounding box center [303, 549] width 97 height 33
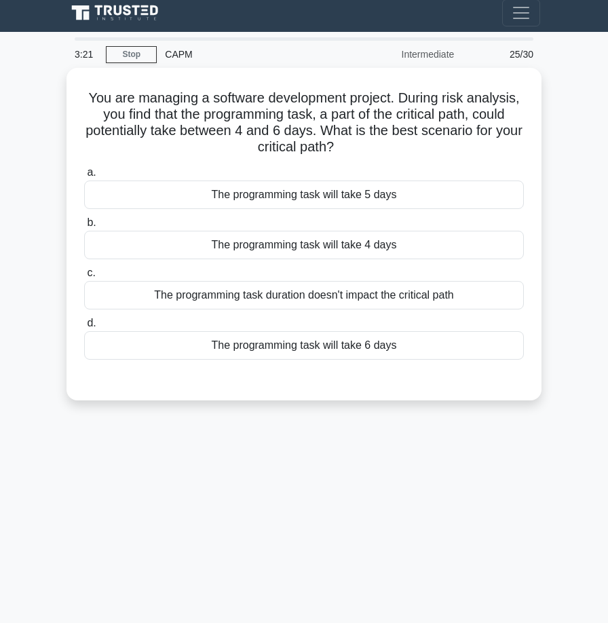
scroll to position [4, 0]
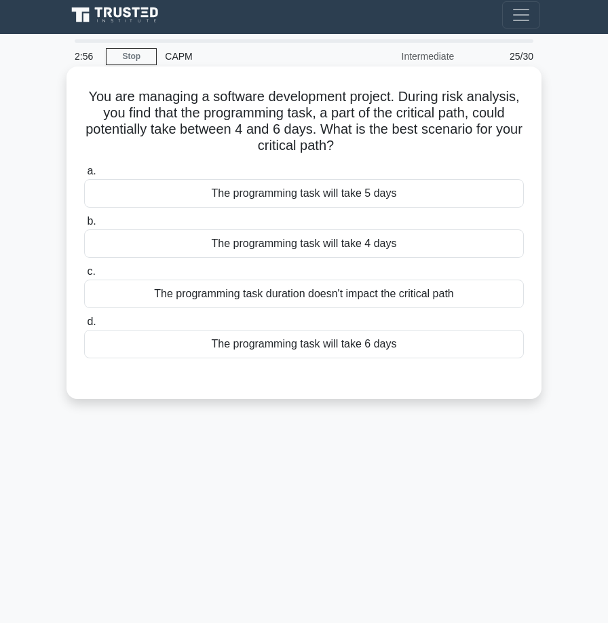
click at [328, 352] on div "The programming task will take 6 days" at bounding box center [304, 344] width 440 height 29
click at [84, 327] on input "d. The programming task will take 6 days" at bounding box center [84, 322] width 0 height 9
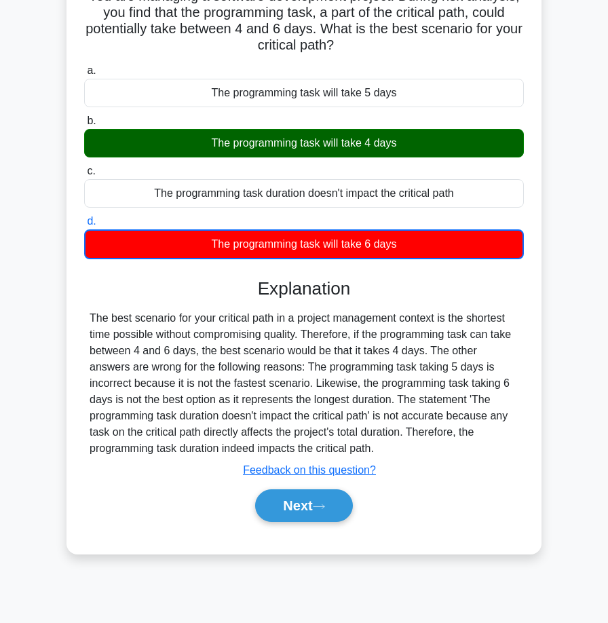
scroll to position [105, 0]
click at [314, 502] on button "Next" at bounding box center [303, 505] width 97 height 33
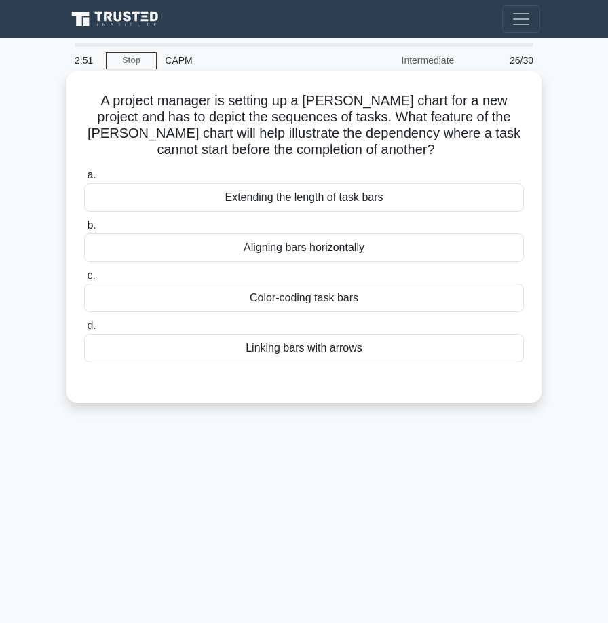
scroll to position [0, 0]
click at [308, 194] on div "Extending the length of task bars" at bounding box center [304, 197] width 440 height 29
click at [84, 180] on input "a. Extending the length of task bars" at bounding box center [84, 175] width 0 height 9
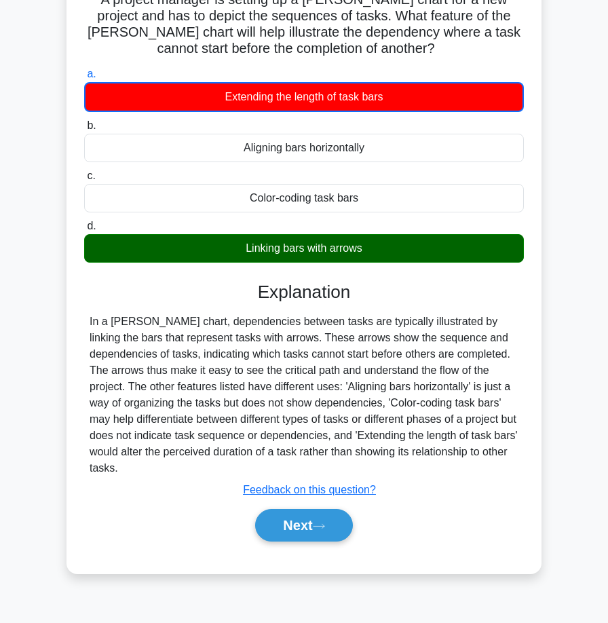
scroll to position [105, 0]
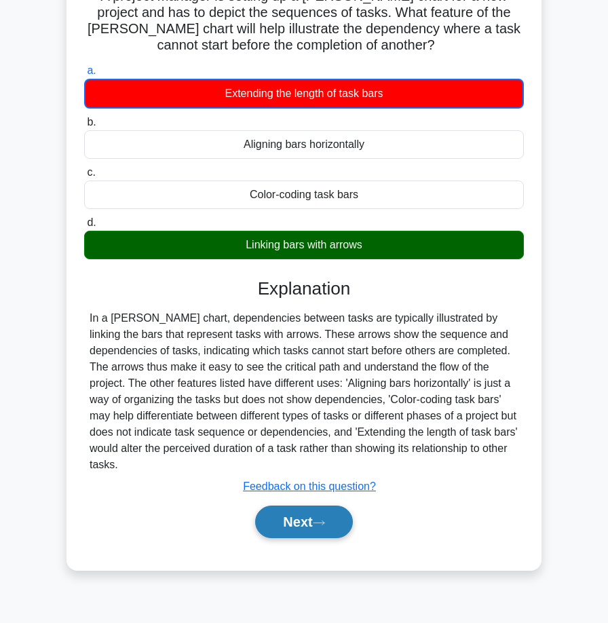
click at [320, 530] on button "Next" at bounding box center [303, 522] width 97 height 33
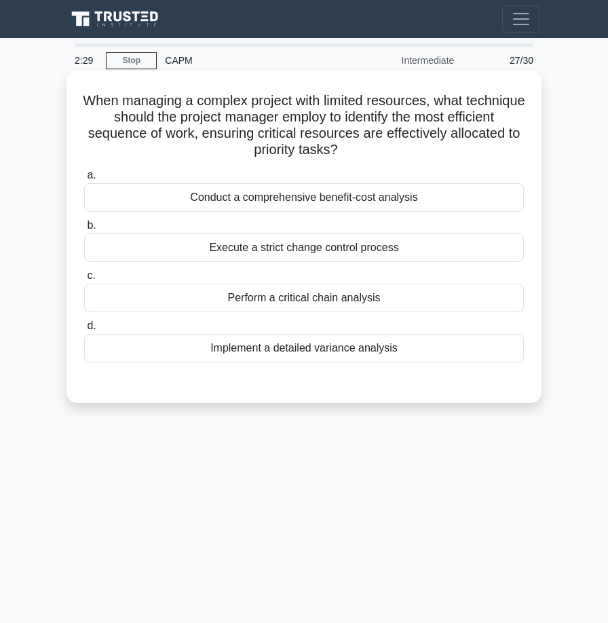
scroll to position [0, 0]
click at [316, 296] on div "Perform a critical chain analysis" at bounding box center [304, 298] width 440 height 29
click at [84, 280] on input "c. Perform a critical chain analysis" at bounding box center [84, 276] width 0 height 9
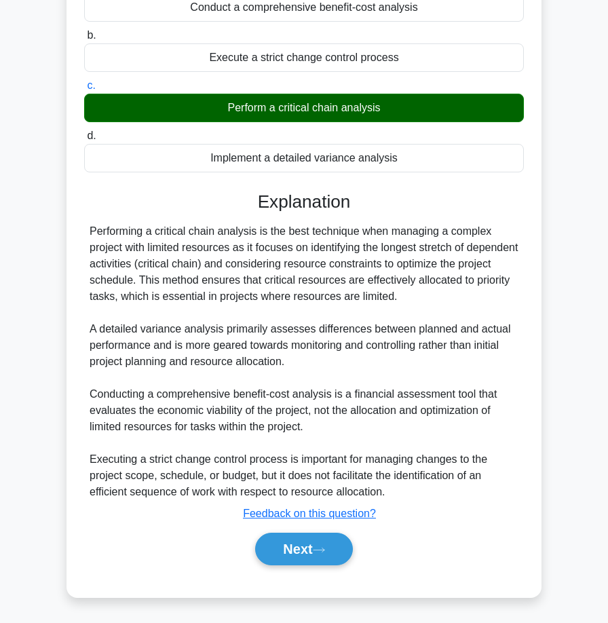
scroll to position [191, 0]
click at [322, 553] on icon at bounding box center [319, 549] width 12 height 7
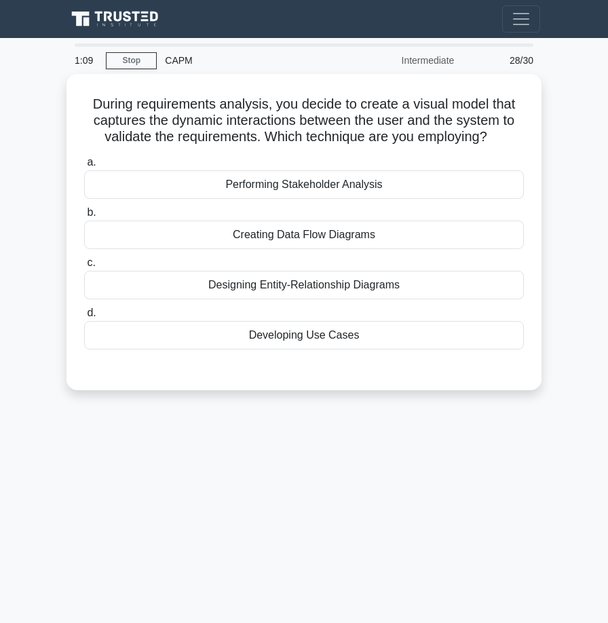
scroll to position [0, 0]
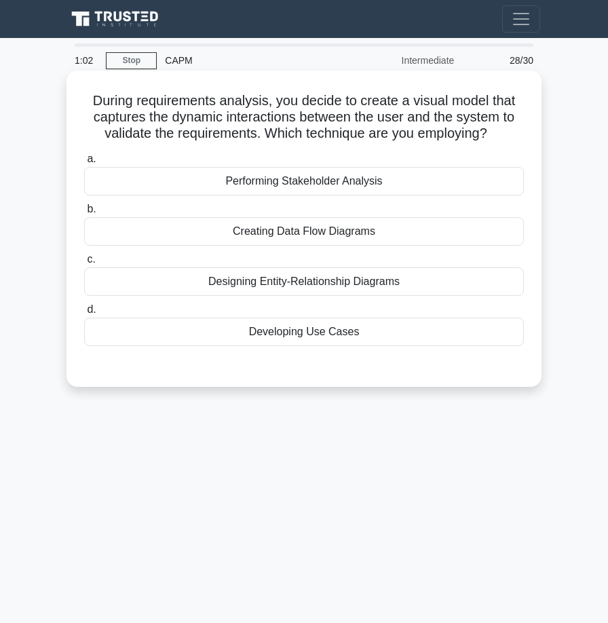
click at [312, 237] on div "Creating Data Flow Diagrams" at bounding box center [304, 231] width 440 height 29
click at [84, 214] on input "b. Creating Data Flow Diagrams" at bounding box center [84, 209] width 0 height 9
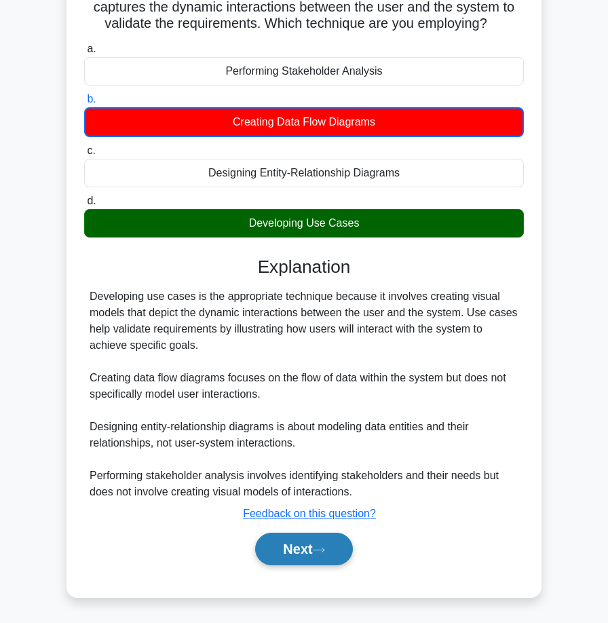
click at [308, 545] on button "Next" at bounding box center [303, 549] width 97 height 33
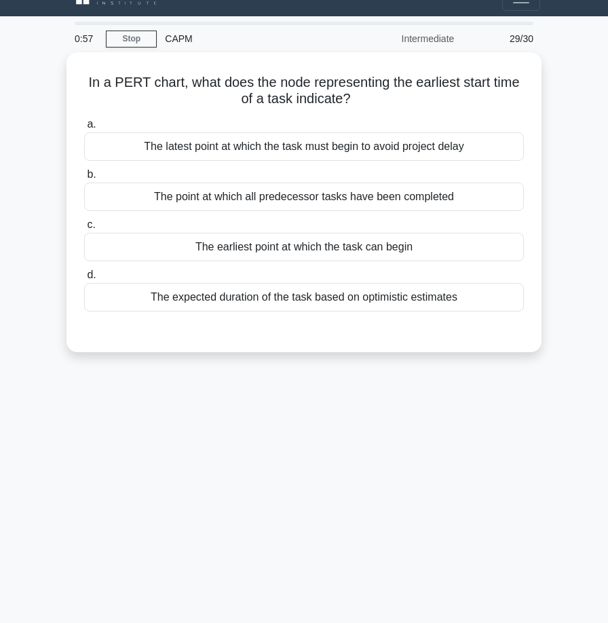
scroll to position [22, 0]
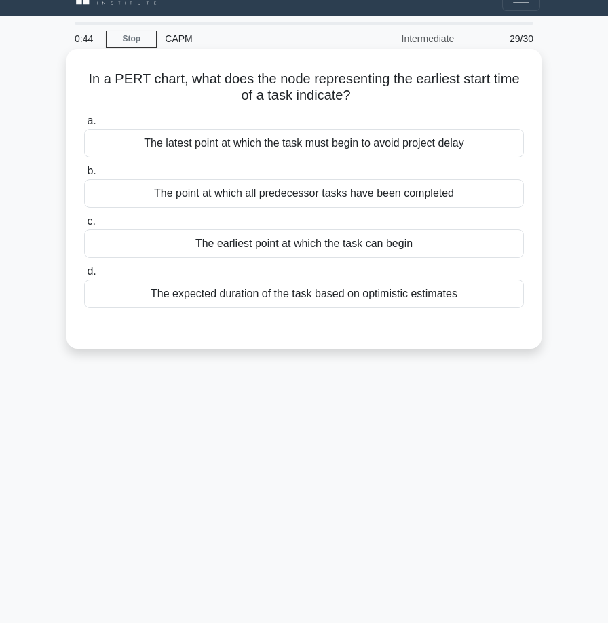
click at [342, 195] on div "The point at which all predecessor tasks have been completed" at bounding box center [304, 193] width 440 height 29
click at [84, 176] on input "b. The point at which all predecessor tasks have been completed" at bounding box center [84, 171] width 0 height 9
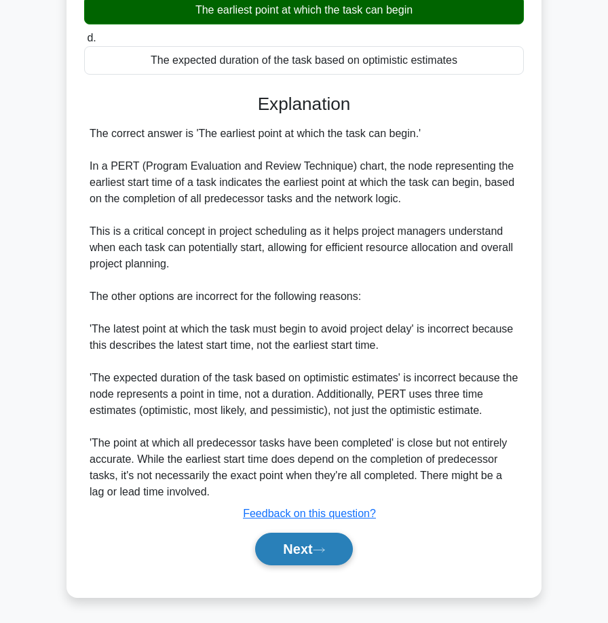
click at [295, 547] on button "Next" at bounding box center [303, 549] width 97 height 33
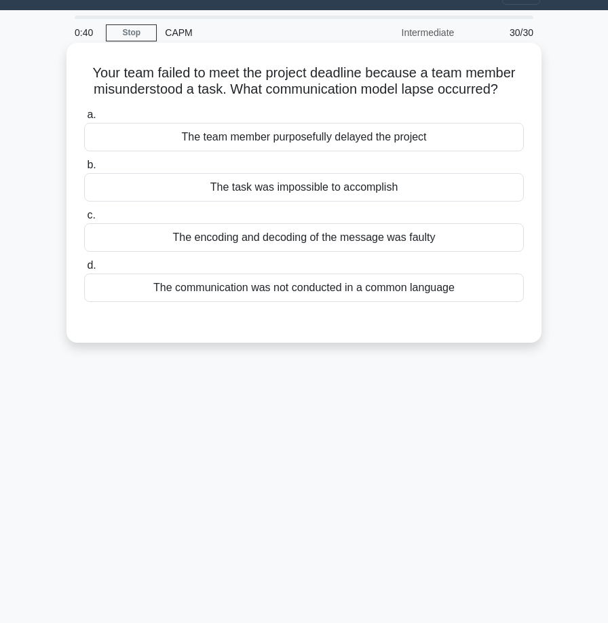
scroll to position [16, 0]
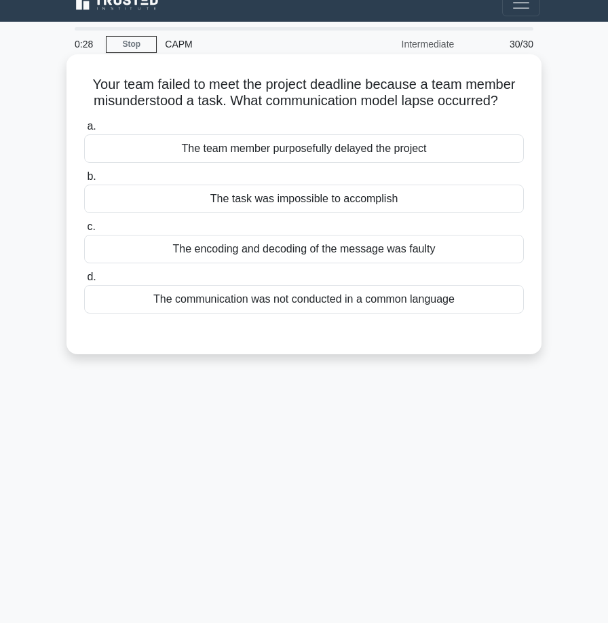
click at [293, 297] on div "The communication was not conducted in a common language" at bounding box center [304, 299] width 440 height 29
click at [84, 282] on input "d. The communication was not conducted in a common language" at bounding box center [84, 277] width 0 height 9
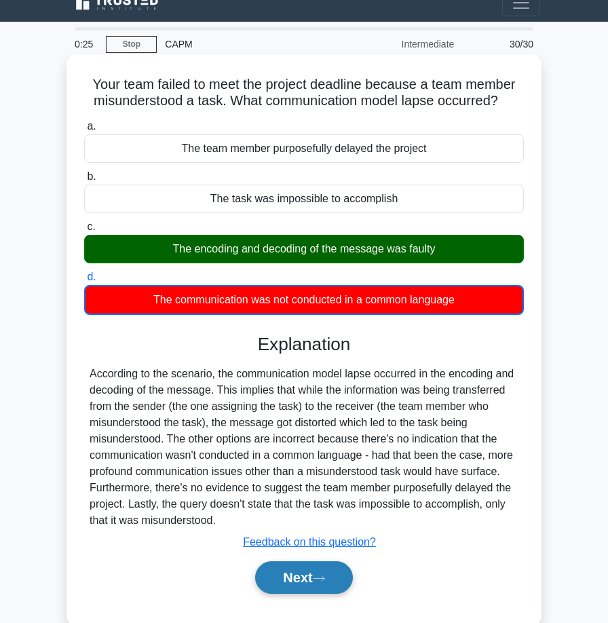
click at [312, 586] on button "Next" at bounding box center [303, 577] width 97 height 33
